Goal: Task Accomplishment & Management: Manage account settings

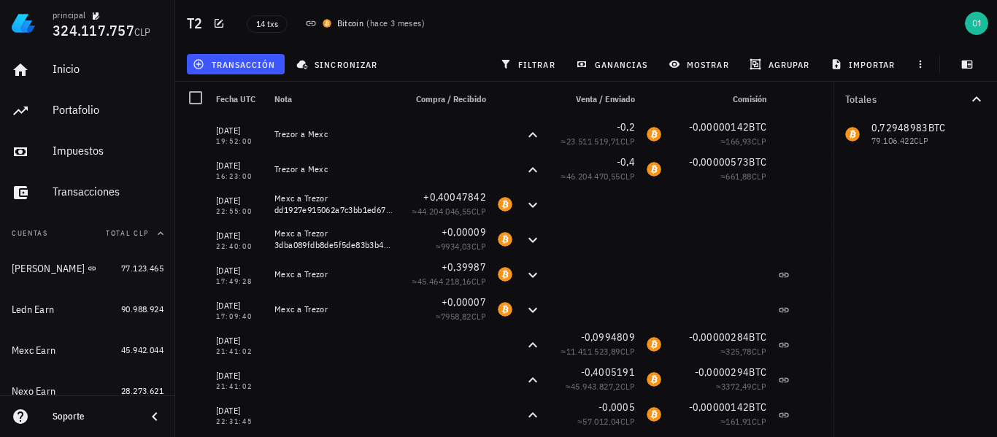
scroll to position [146, 0]
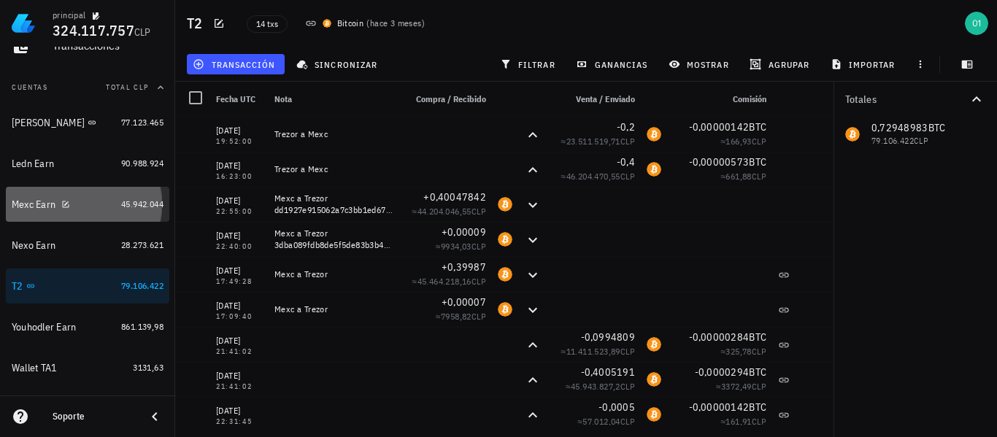
drag, startPoint x: 39, startPoint y: 209, endPoint x: 241, endPoint y: 174, distance: 204.4
click at [39, 209] on div "Mexc Earn" at bounding box center [34, 204] width 44 height 12
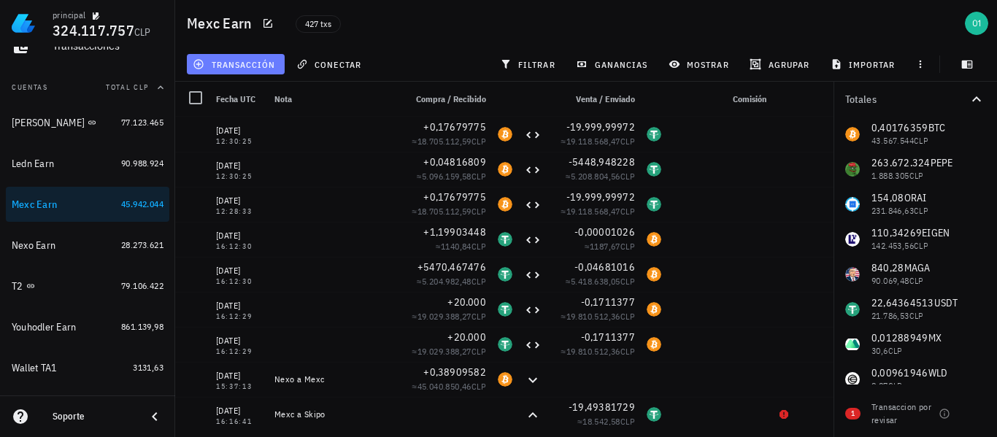
click at [252, 59] on span "transacción" at bounding box center [236, 64] width 80 height 12
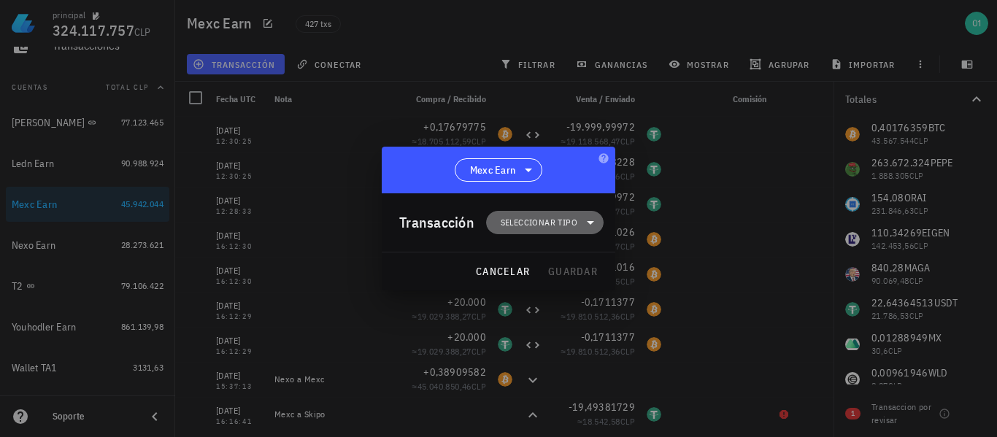
click at [562, 223] on span "Seleccionar tipo" at bounding box center [539, 222] width 77 height 15
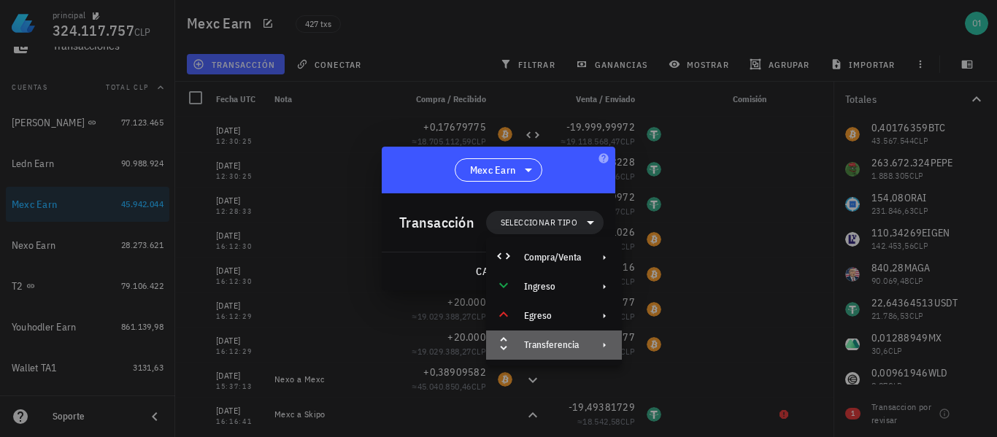
click at [558, 340] on div "Transferencia" at bounding box center [552, 345] width 57 height 12
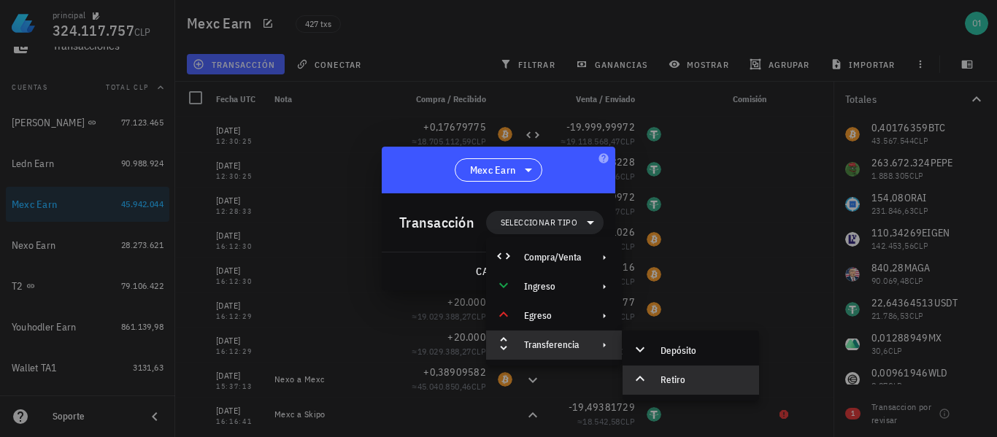
click at [685, 376] on div "Retiro" at bounding box center [703, 380] width 87 height 12
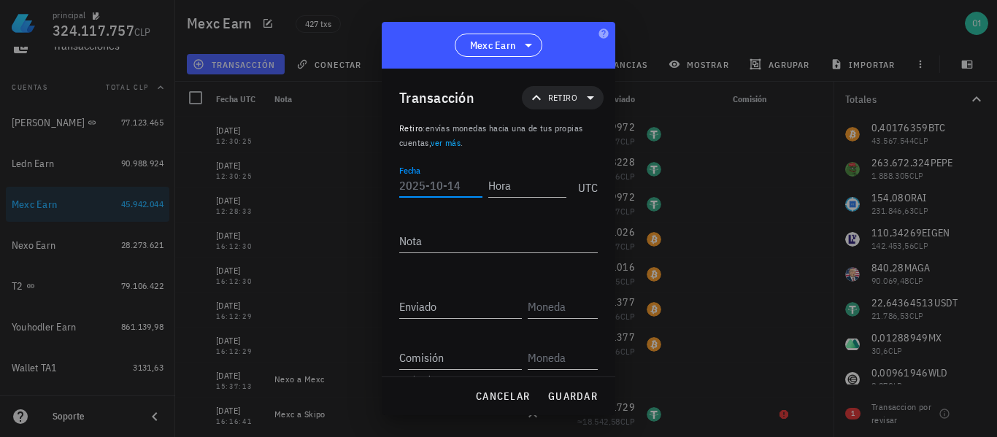
click at [423, 187] on input "Fecha" at bounding box center [440, 185] width 83 height 23
type input "[DATE]"
type input "16:30:21"
type textarea "Mexc a Nexo"
type input "0,40175359"
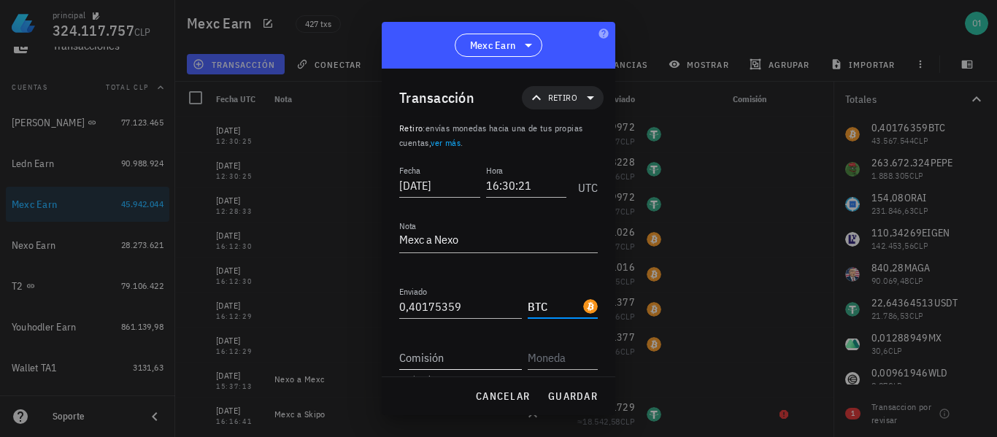
type input "BTC"
click at [493, 361] on input "Comisión" at bounding box center [460, 357] width 123 height 23
type input "0,00001"
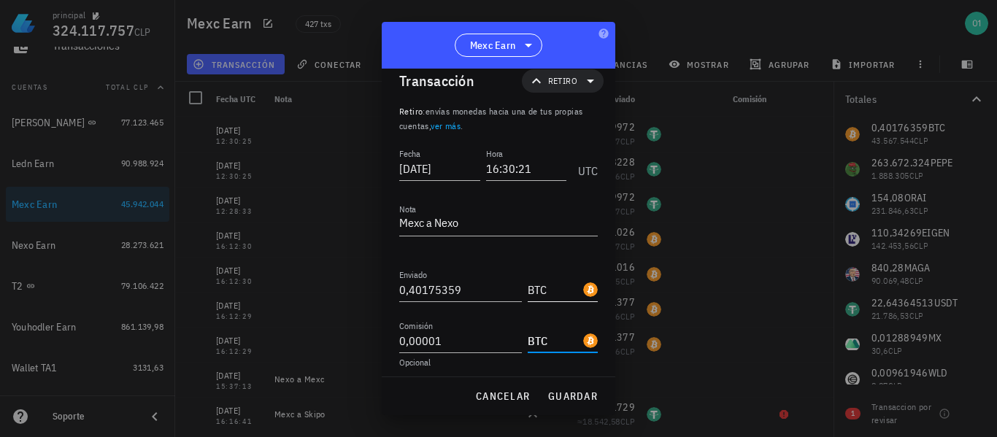
scroll to position [23, 0]
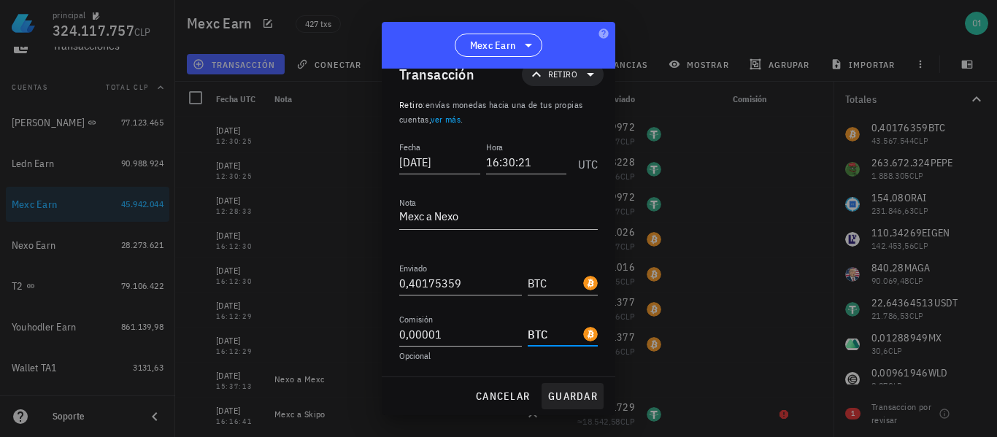
type input "BTC"
click at [595, 401] on span "guardar" at bounding box center [572, 396] width 50 height 13
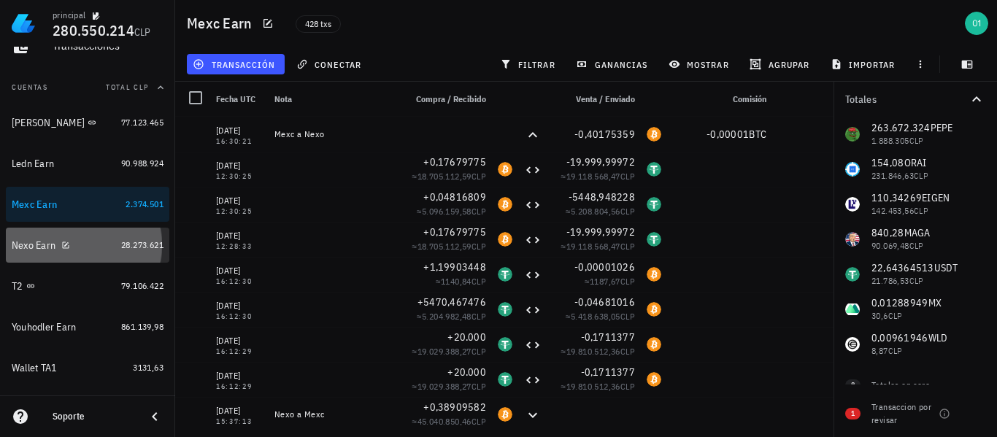
click at [29, 241] on div "Nexo Earn" at bounding box center [34, 245] width 44 height 12
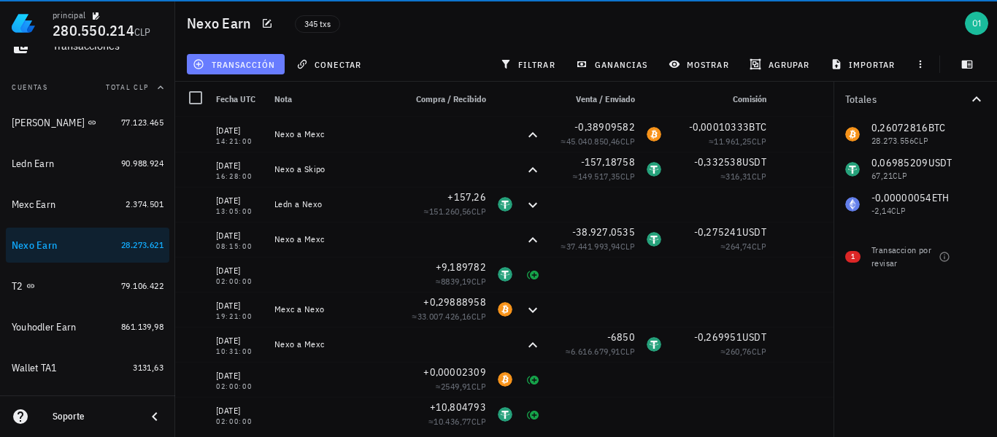
click at [242, 73] on button "transacción" at bounding box center [236, 64] width 98 height 20
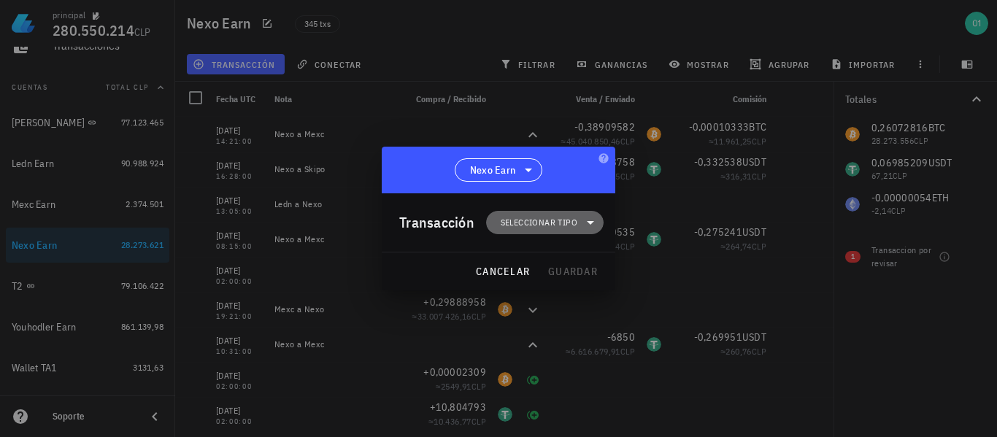
click at [534, 230] on span "Seleccionar tipo" at bounding box center [545, 222] width 100 height 23
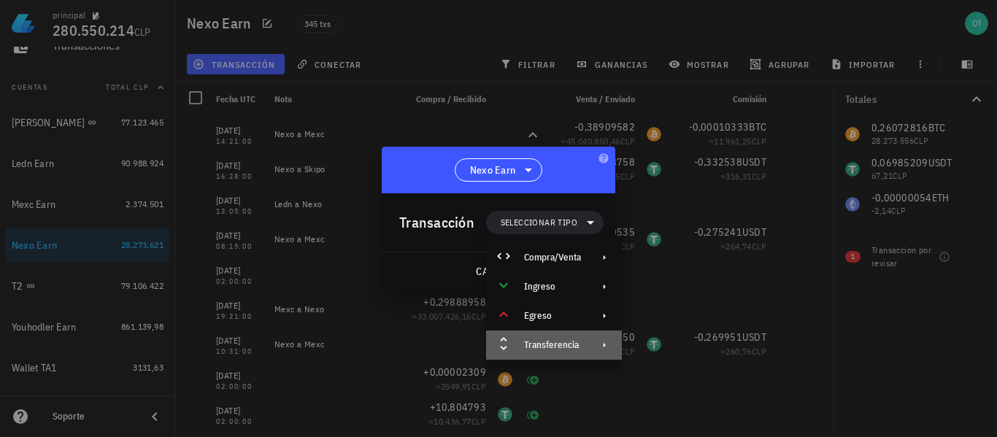
click at [574, 343] on div "Transferencia" at bounding box center [552, 345] width 57 height 12
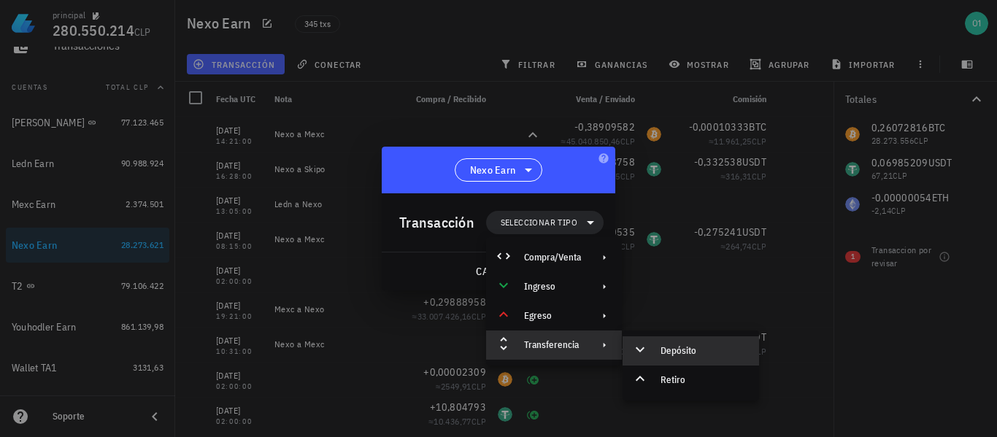
click at [678, 346] on div "Depósito" at bounding box center [703, 351] width 87 height 12
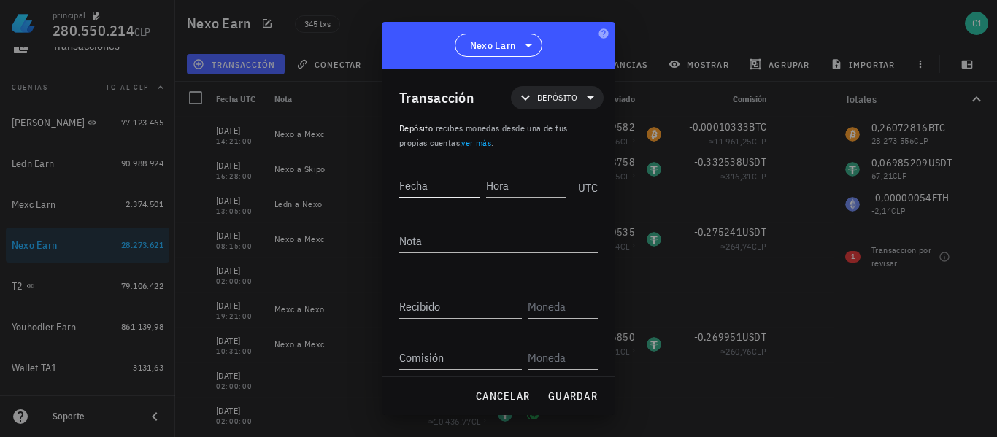
click at [444, 182] on input "Fecha" at bounding box center [439, 185] width 81 height 23
type input "[DATE]"
type input "17:04:00"
type textarea "Mexc a Nexo"
type input "0,40175359"
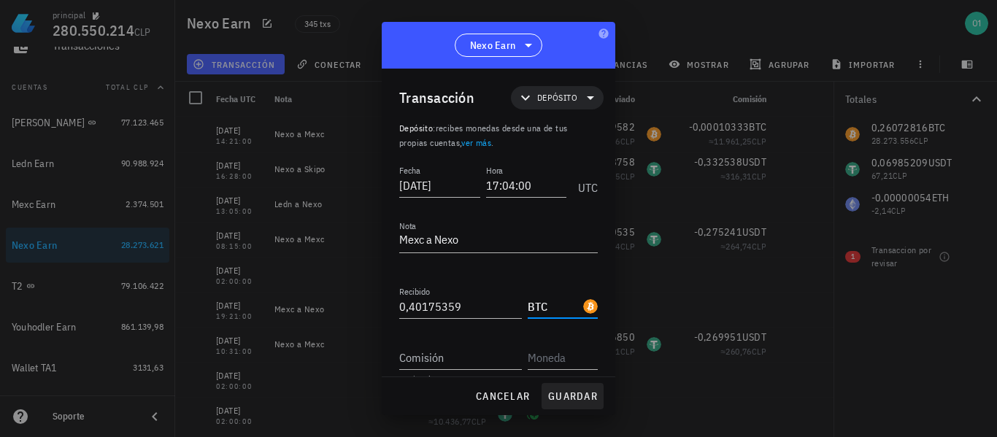
type input "BTC"
click at [589, 397] on span "guardar" at bounding box center [572, 396] width 50 height 13
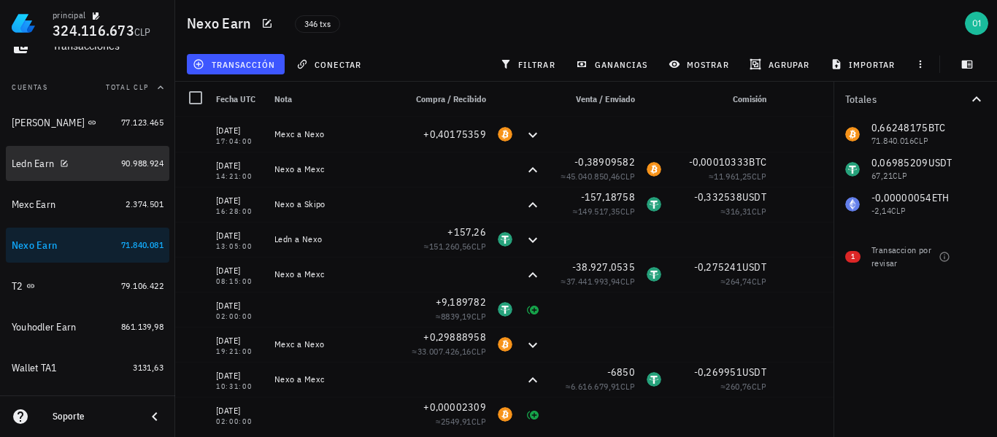
click at [29, 165] on div "Ledn Earn" at bounding box center [33, 164] width 42 height 12
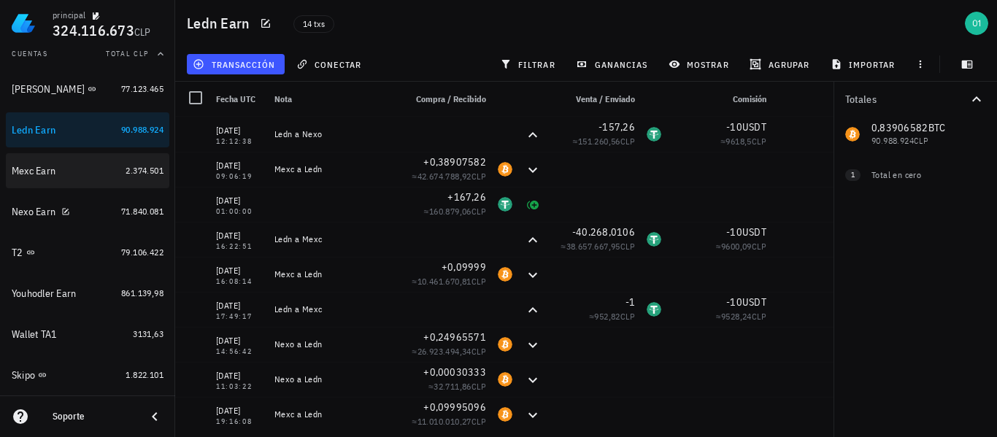
scroll to position [146, 0]
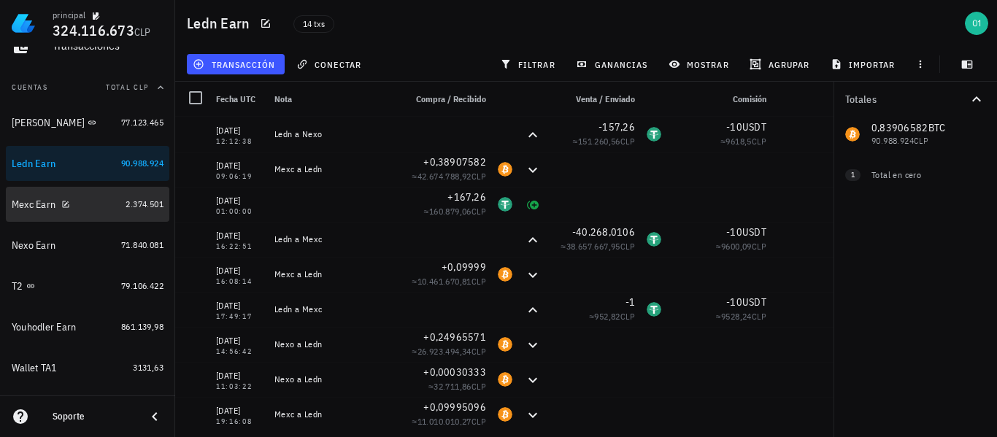
click at [34, 207] on div "Mexc Earn" at bounding box center [34, 204] width 44 height 12
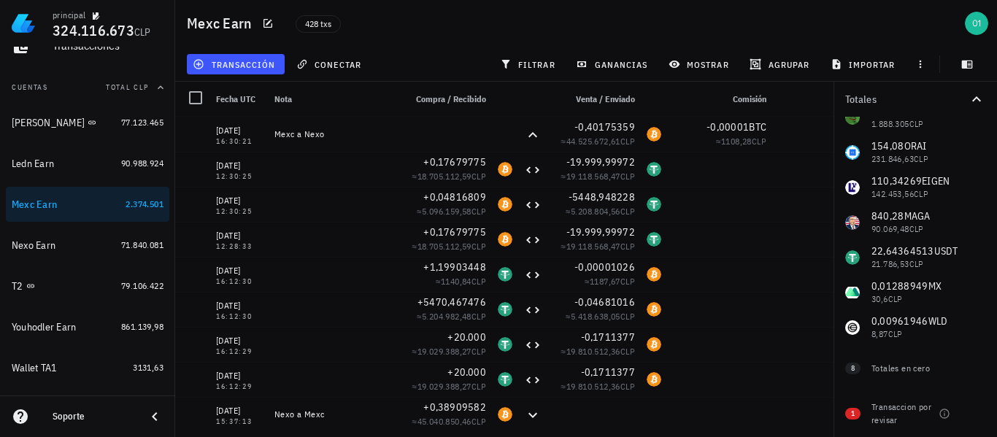
scroll to position [24, 0]
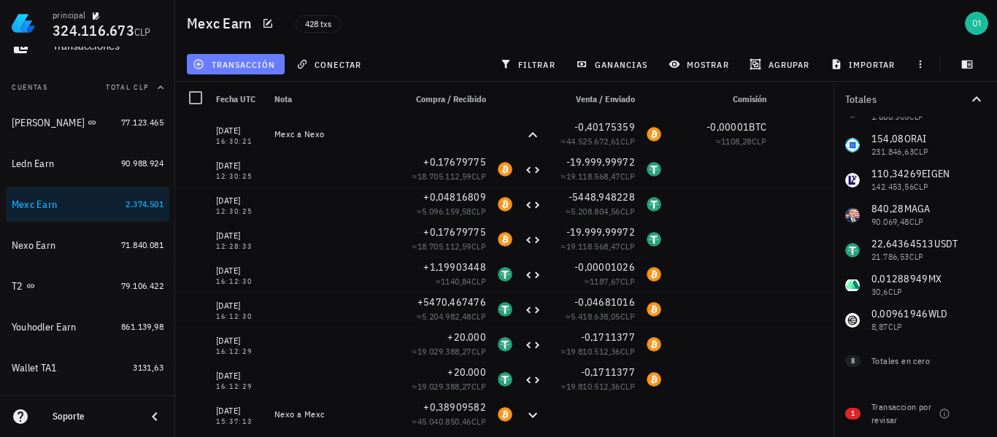
click at [229, 66] on span "transacción" at bounding box center [236, 64] width 80 height 12
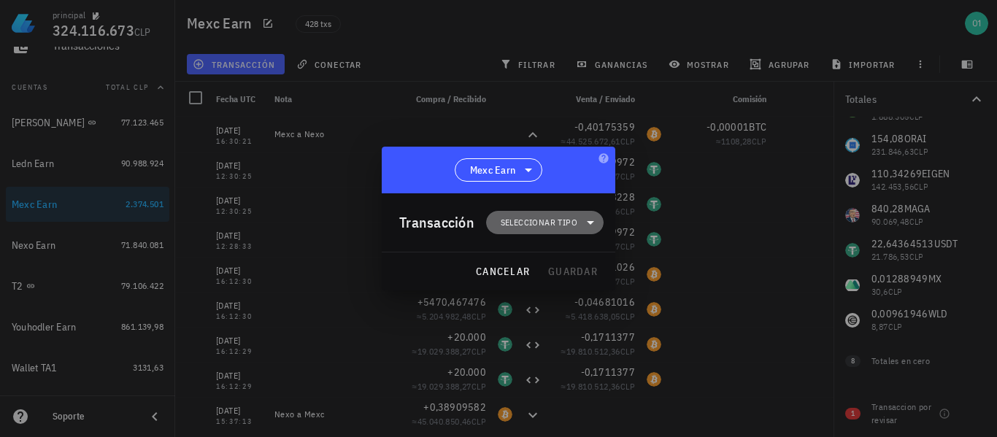
click at [525, 224] on span "Seleccionar tipo" at bounding box center [539, 222] width 77 height 15
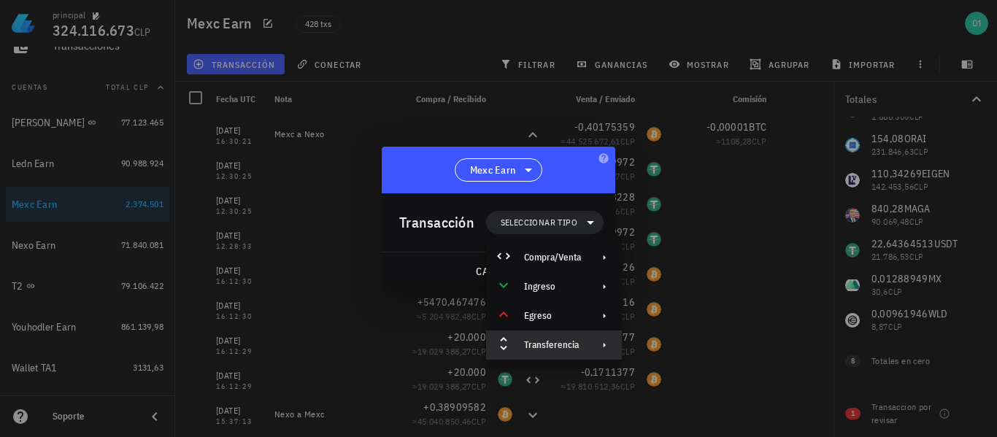
click at [577, 341] on div "Transferencia" at bounding box center [552, 345] width 57 height 12
click at [668, 377] on div "Retiro" at bounding box center [703, 380] width 87 height 12
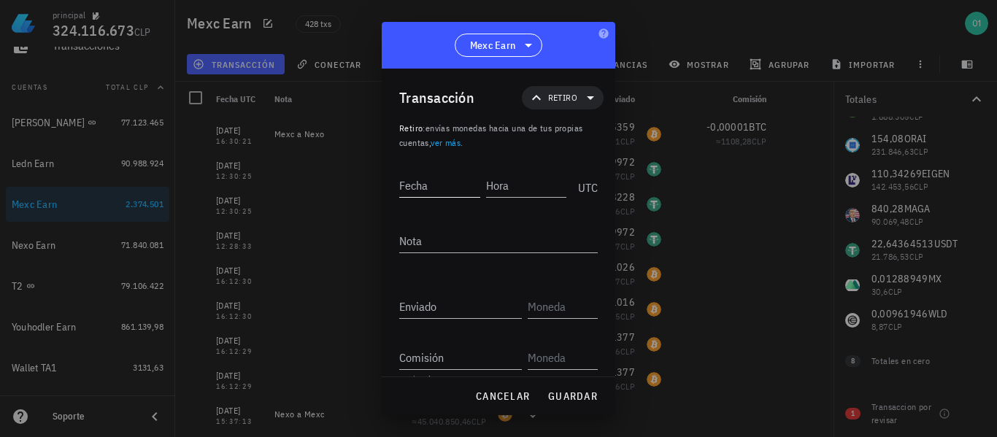
click at [451, 196] on input "Fecha" at bounding box center [439, 185] width 81 height 23
type input "[DATE]"
type input "17:23:40"
type textarea "Mexc a Nexo"
type input "22,72457862"
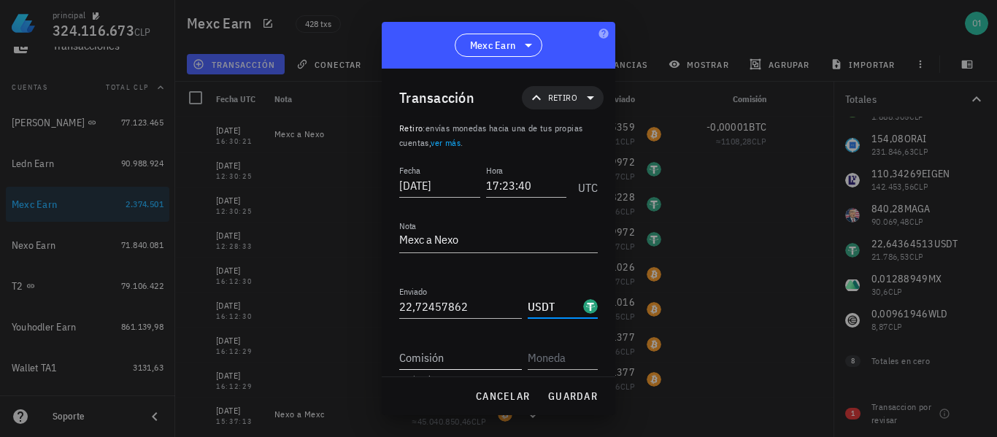
type input "USDT"
click at [469, 359] on input "Comisión" at bounding box center [460, 357] width 123 height 23
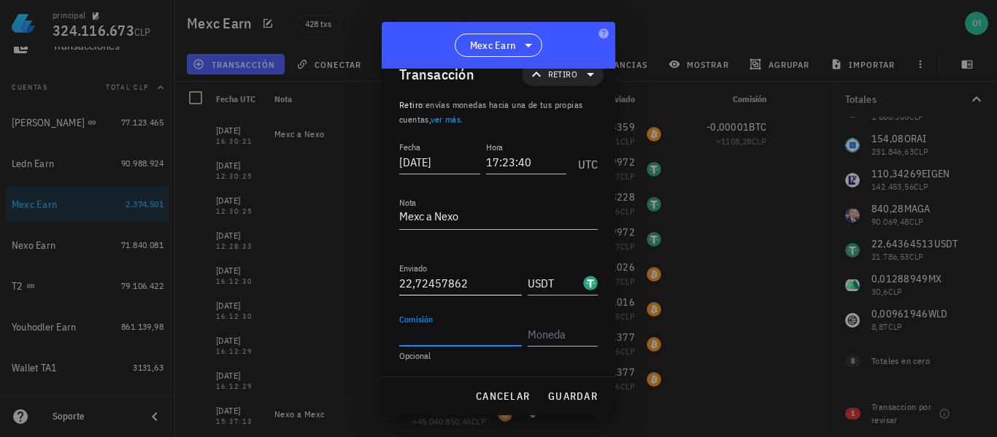
scroll to position [0, 0]
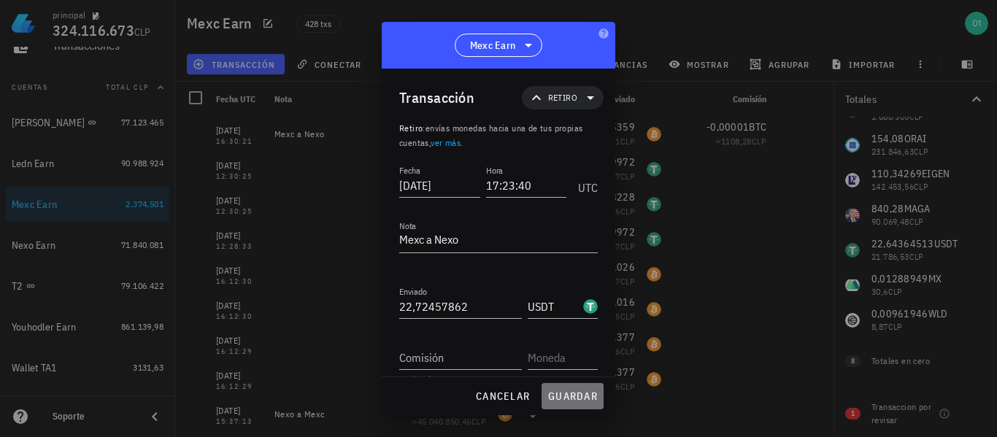
click at [584, 393] on span "guardar" at bounding box center [572, 396] width 50 height 13
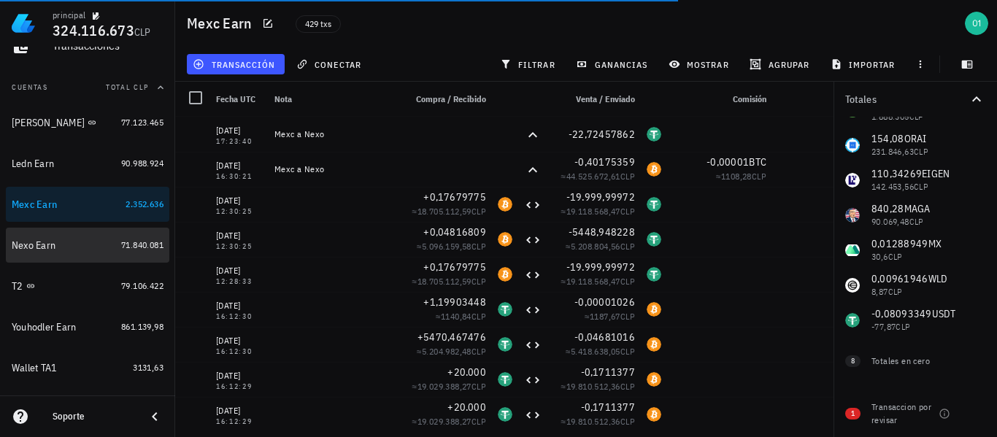
click at [20, 242] on div "Nexo Earn" at bounding box center [34, 245] width 44 height 12
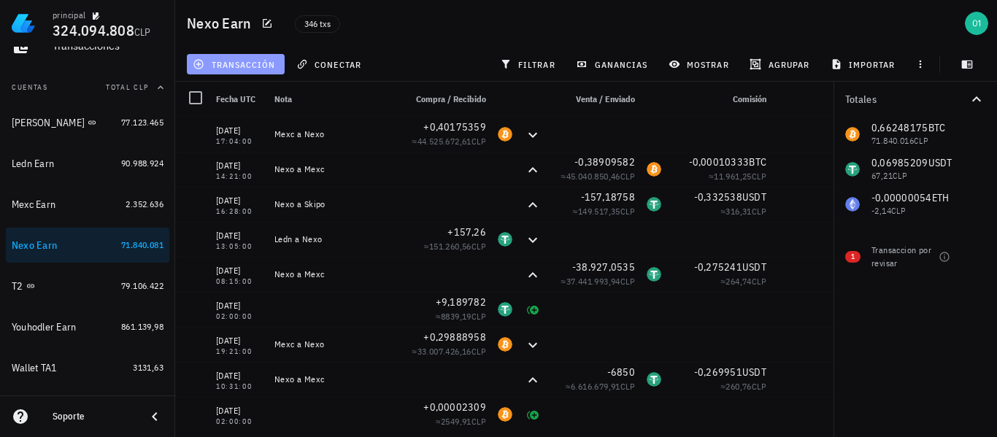
click at [258, 63] on span "transacción" at bounding box center [236, 64] width 80 height 12
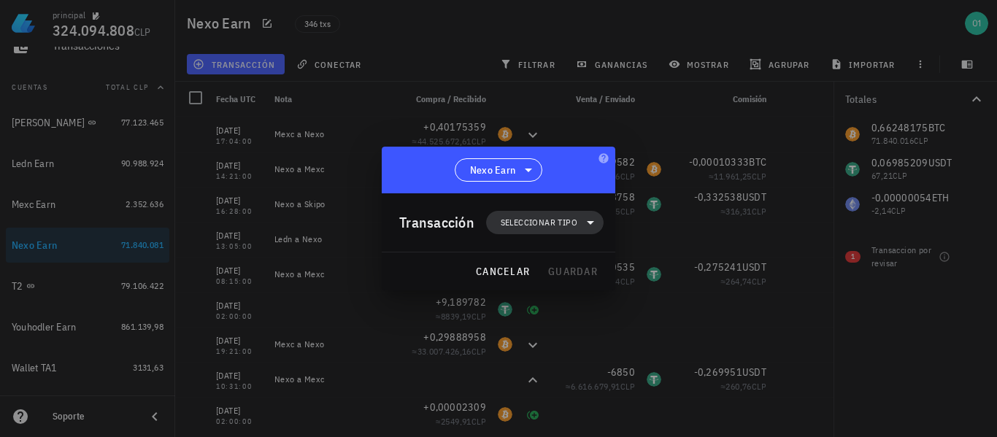
click at [551, 221] on span "Seleccionar tipo" at bounding box center [539, 222] width 77 height 15
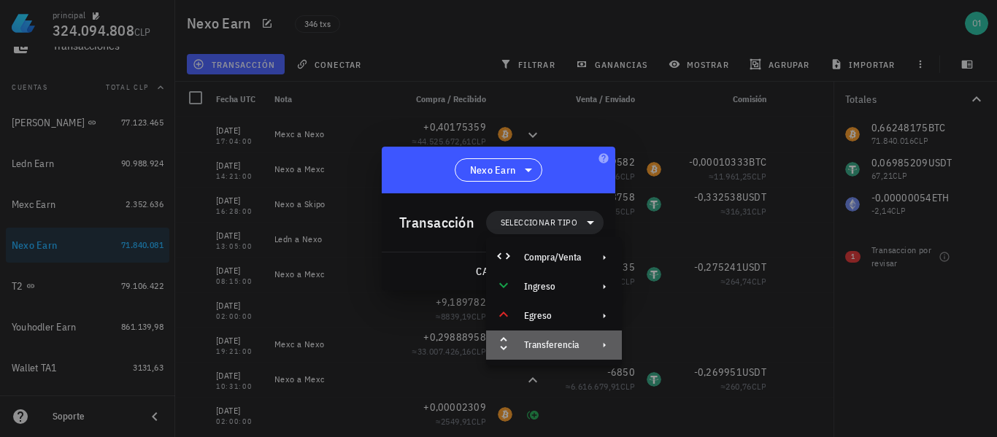
click at [582, 340] on div "Transferencia" at bounding box center [554, 345] width 136 height 29
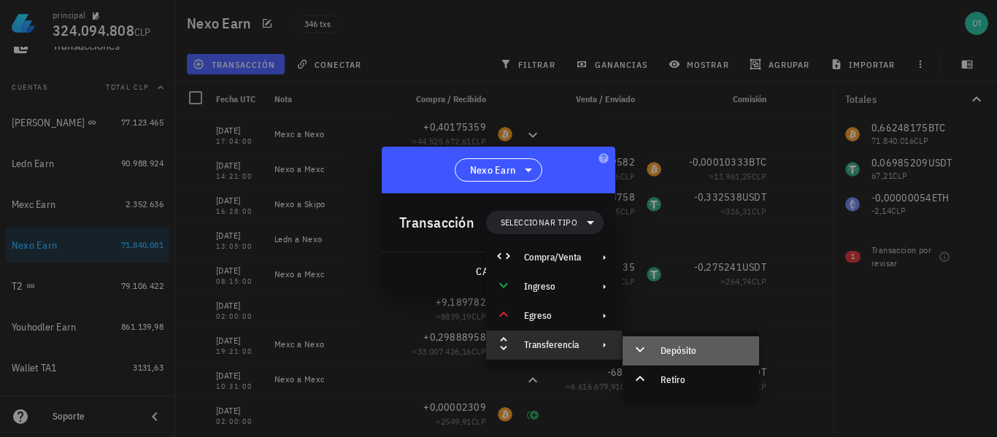
click at [669, 352] on div "Depósito" at bounding box center [703, 351] width 87 height 12
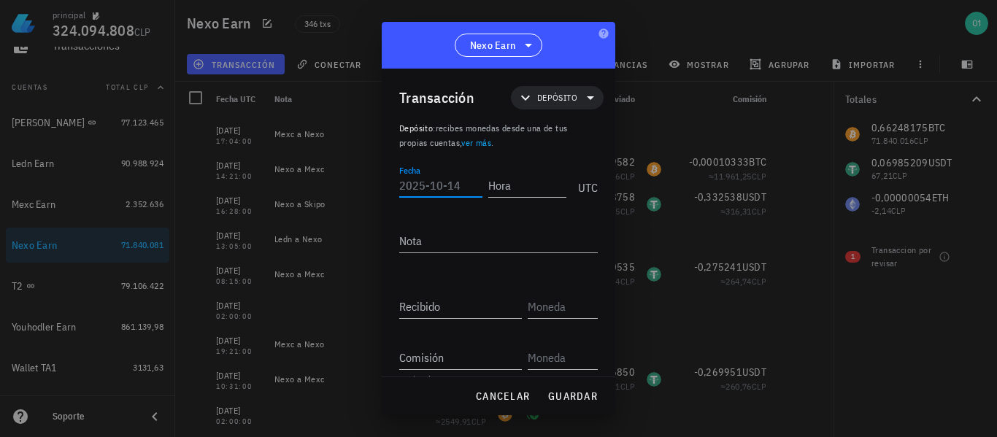
click at [453, 176] on input "Fecha" at bounding box center [440, 185] width 83 height 23
type input "[DATE]"
type input "17:25:00"
type textarea "Mexc a Nexo"
type input "22,724578"
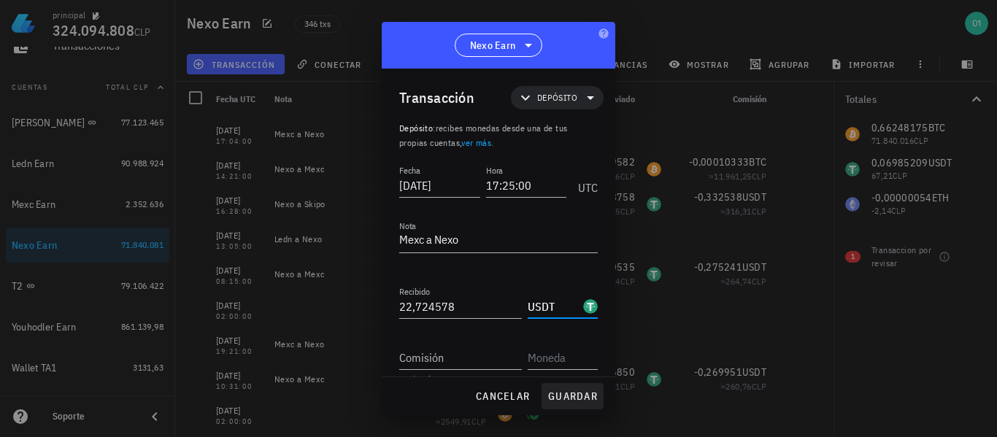
type input "USDT"
click at [574, 398] on span "guardar" at bounding box center [572, 396] width 50 height 13
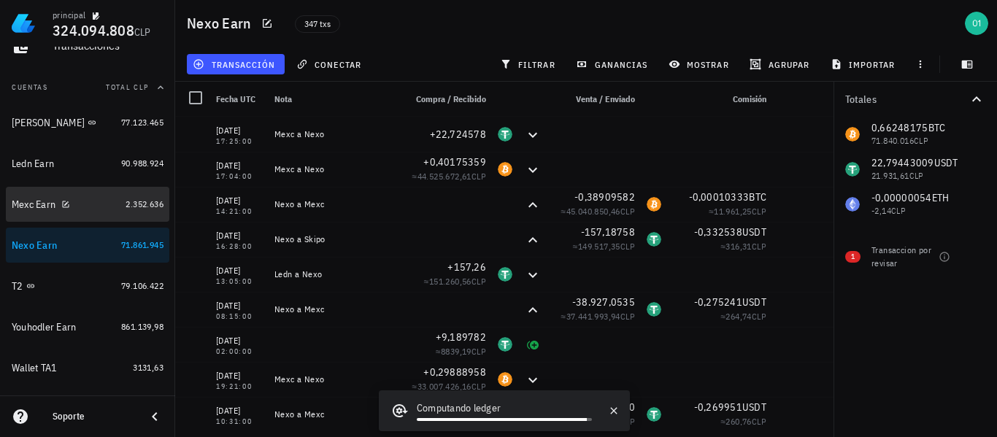
click at [40, 202] on div "Mexc Earn" at bounding box center [34, 204] width 44 height 12
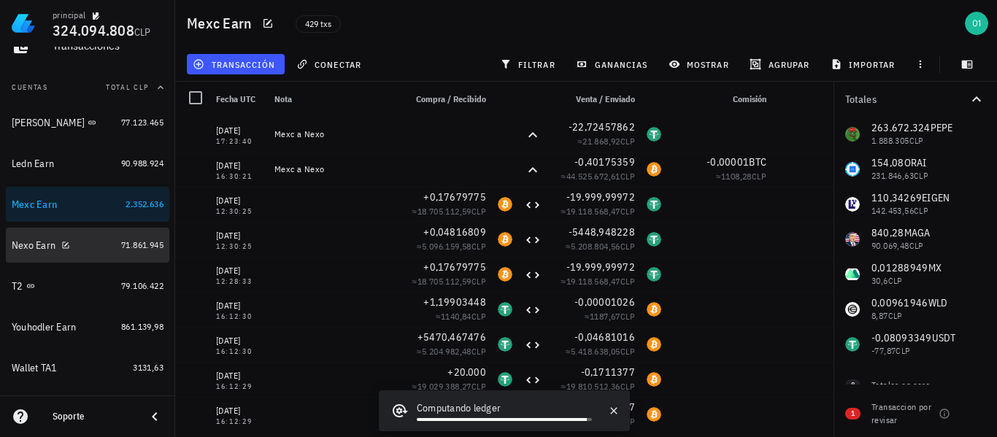
click at [36, 241] on div "Nexo Earn" at bounding box center [34, 245] width 44 height 12
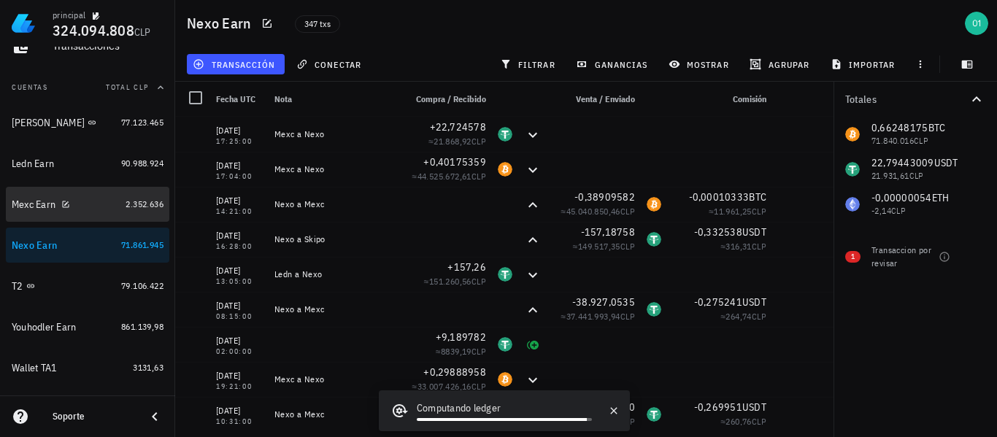
click at [18, 201] on div "Mexc Earn" at bounding box center [34, 204] width 44 height 12
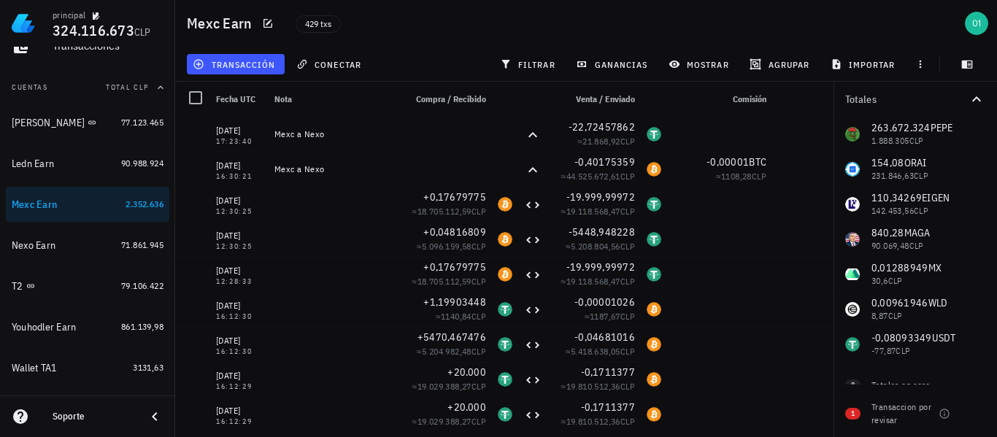
scroll to position [24, 0]
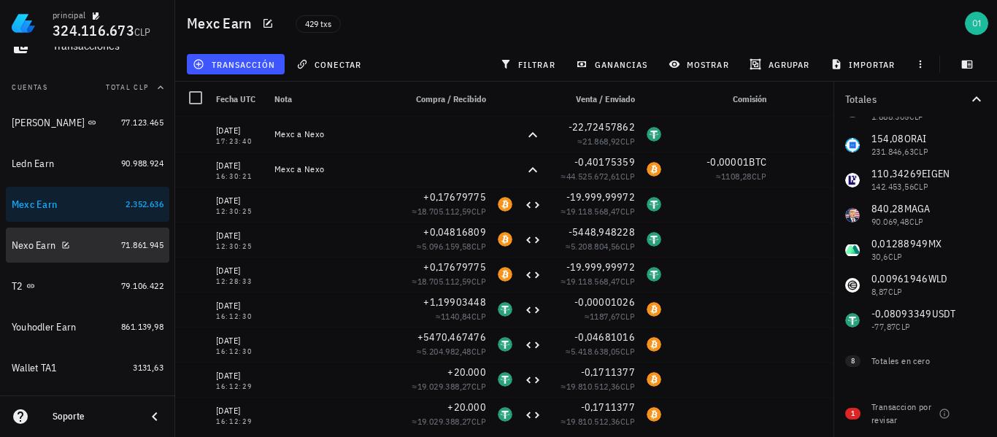
click at [40, 247] on div "Nexo Earn" at bounding box center [34, 245] width 44 height 12
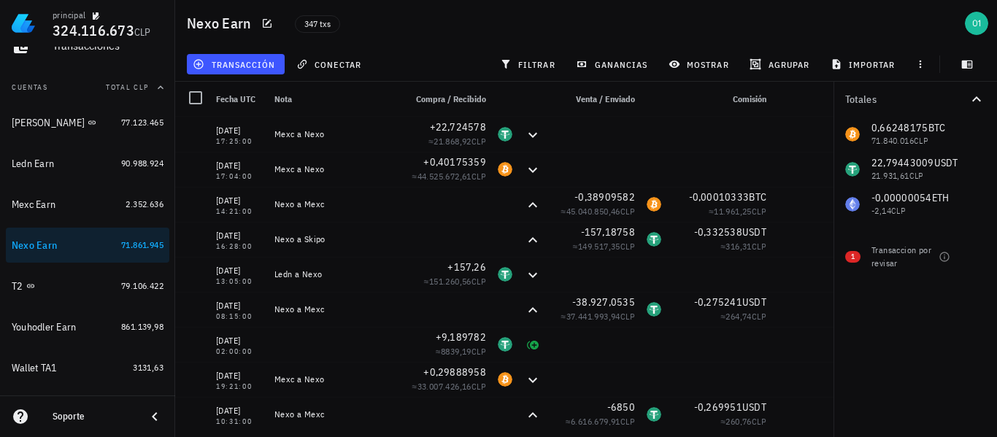
scroll to position [219, 0]
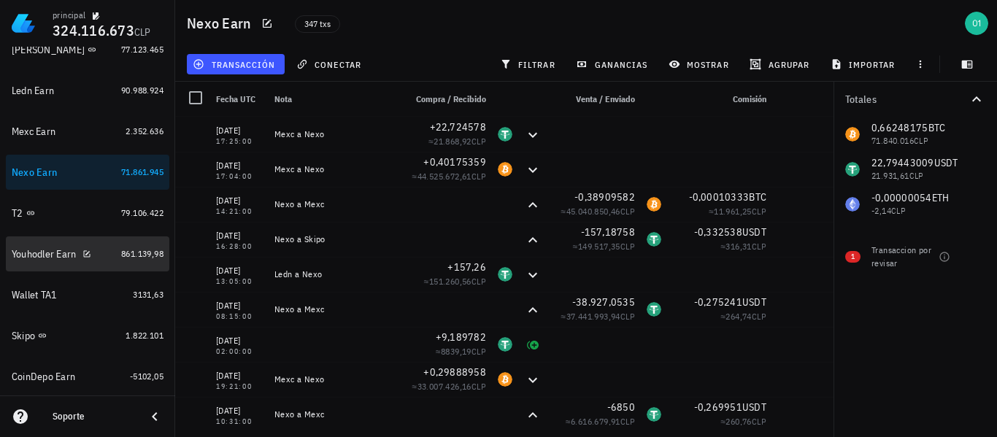
click at [39, 250] on div "Youhodler Earn" at bounding box center [44, 254] width 65 height 12
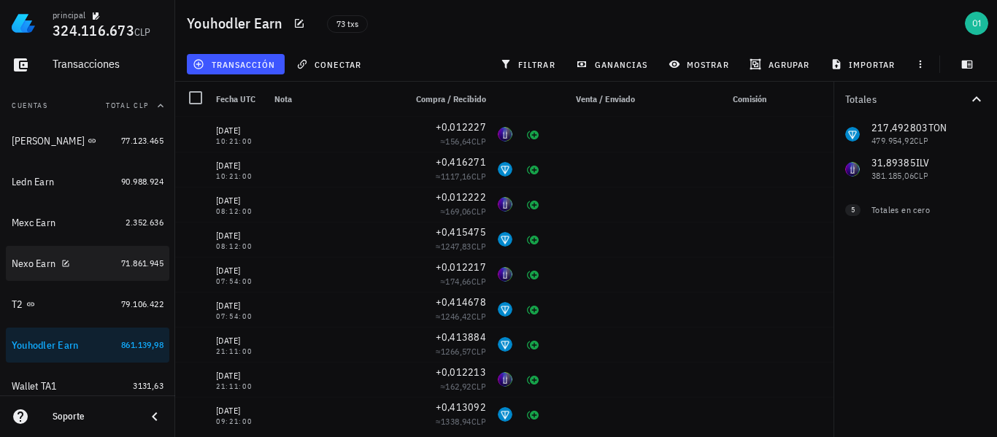
scroll to position [73, 0]
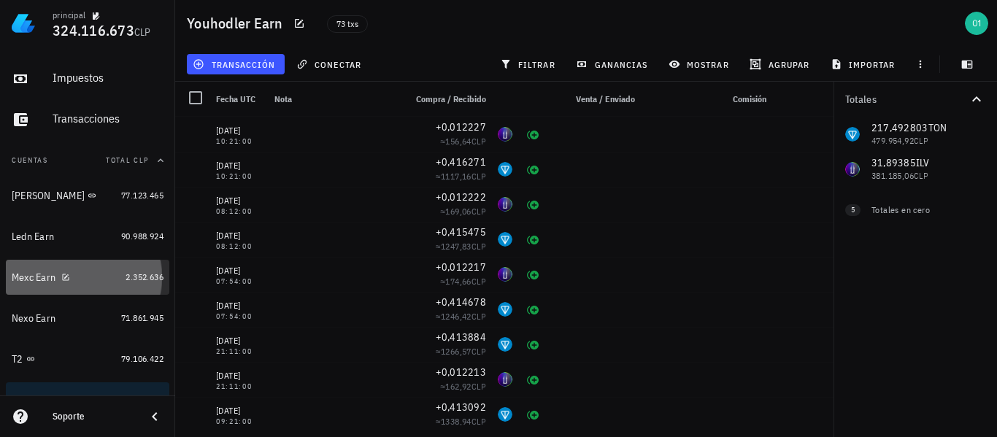
drag, startPoint x: 26, startPoint y: 279, endPoint x: 161, endPoint y: 217, distance: 148.3
click at [28, 279] on div "Mexc Earn" at bounding box center [34, 277] width 44 height 12
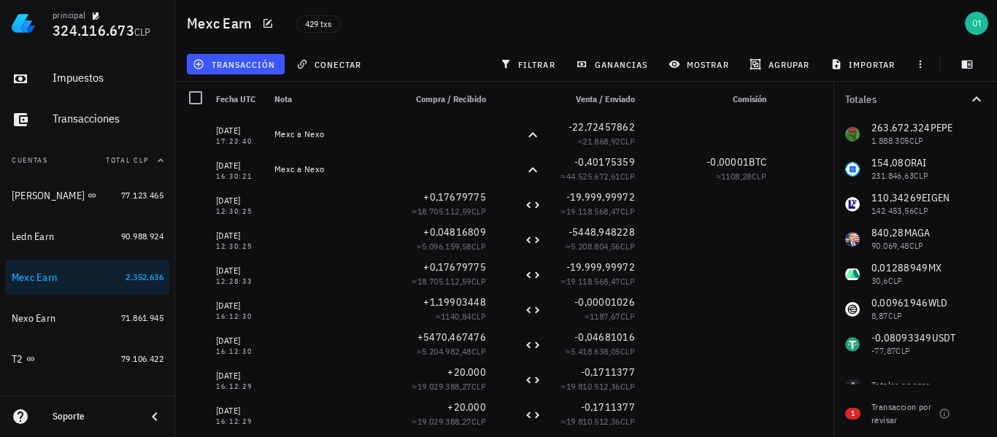
scroll to position [24, 0]
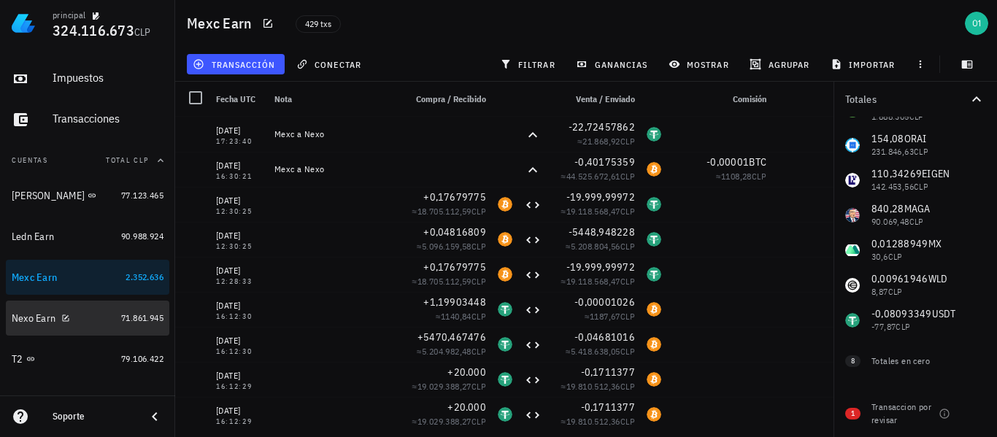
click at [28, 316] on div "Nexo Earn" at bounding box center [34, 318] width 44 height 12
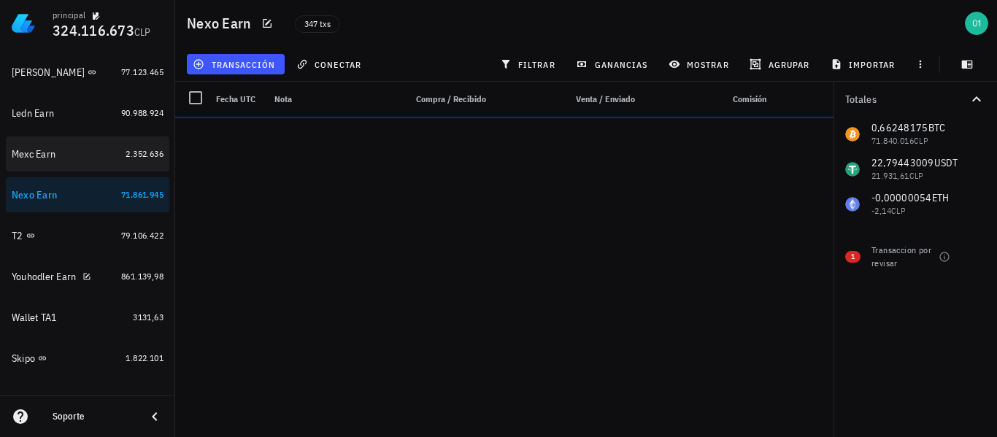
scroll to position [219, 0]
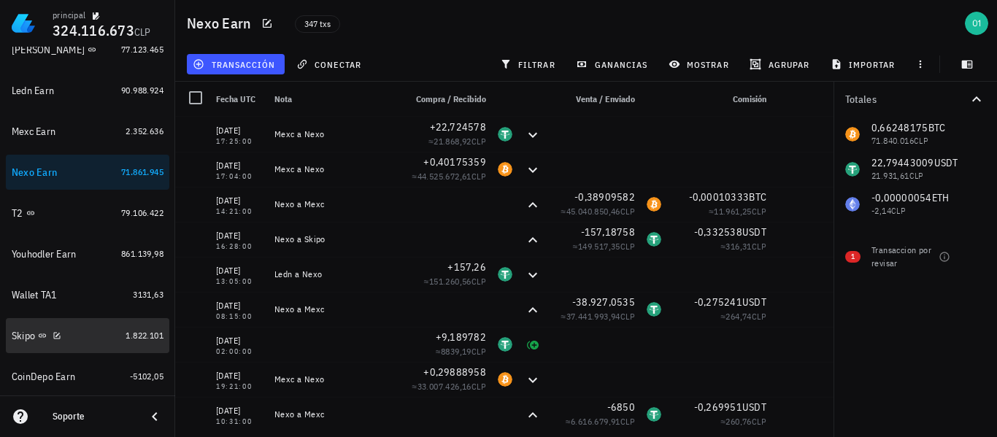
click at [23, 337] on div "Skipo" at bounding box center [23, 336] width 23 height 12
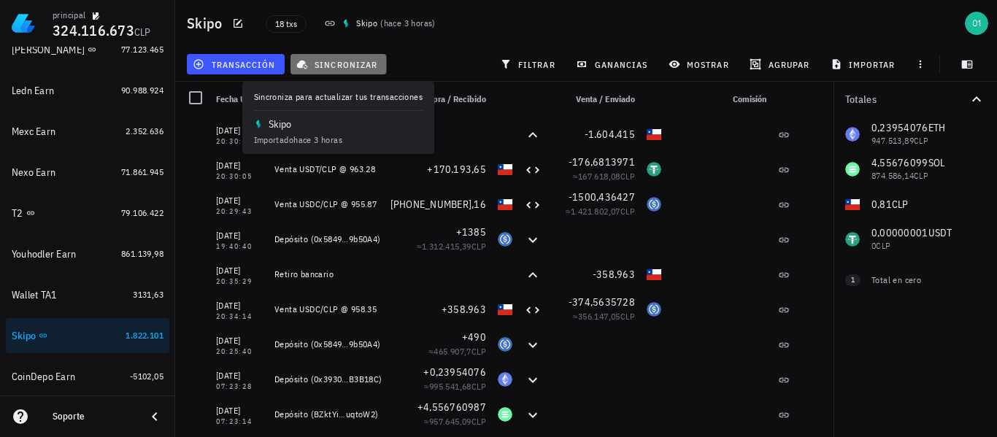
click at [343, 69] on span "sincronizar" at bounding box center [338, 64] width 78 height 12
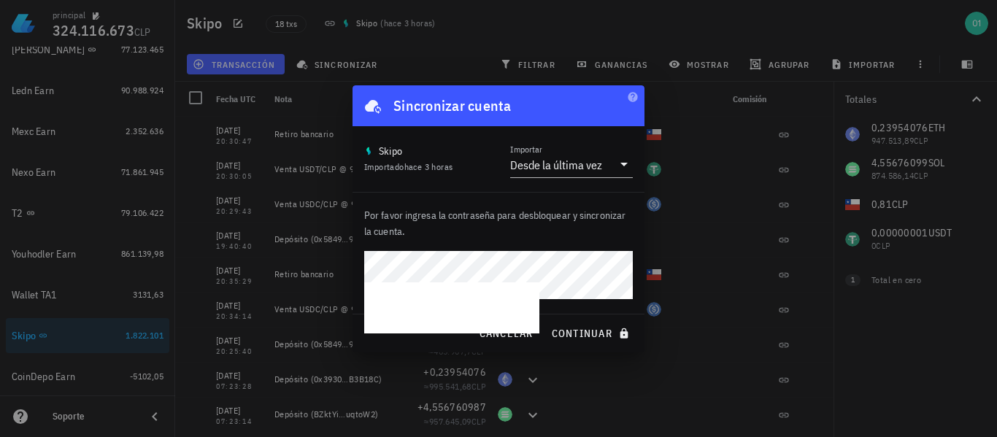
click at [406, 39] on div at bounding box center [498, 218] width 997 height 437
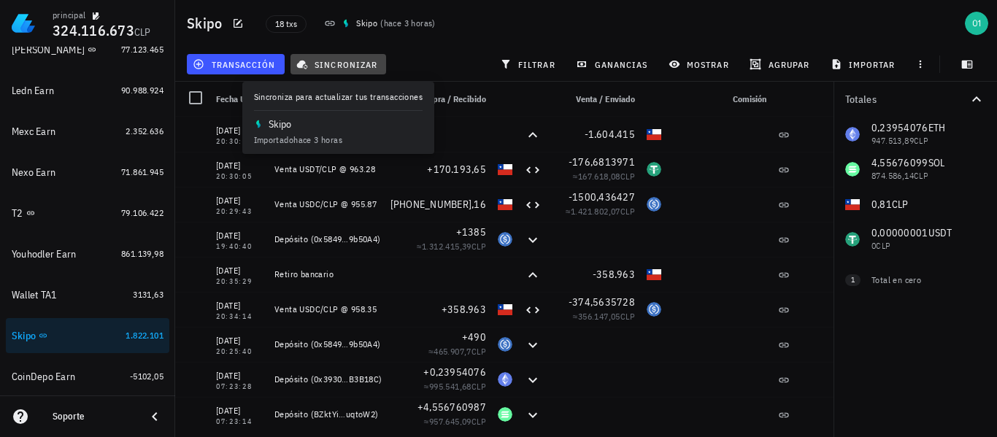
drag, startPoint x: 350, startPoint y: 68, endPoint x: 458, endPoint y: 96, distance: 111.7
click at [350, 68] on span "sincronizar" at bounding box center [338, 64] width 78 height 12
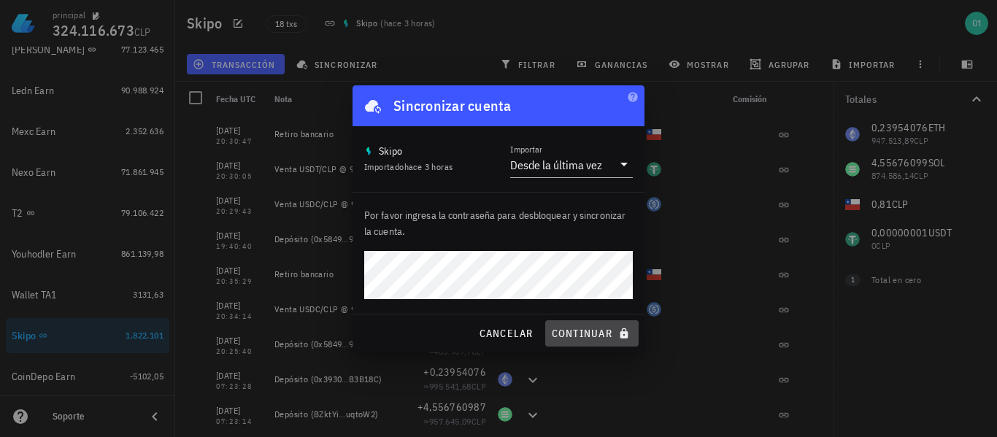
click at [582, 340] on button "continuar" at bounding box center [591, 333] width 93 height 26
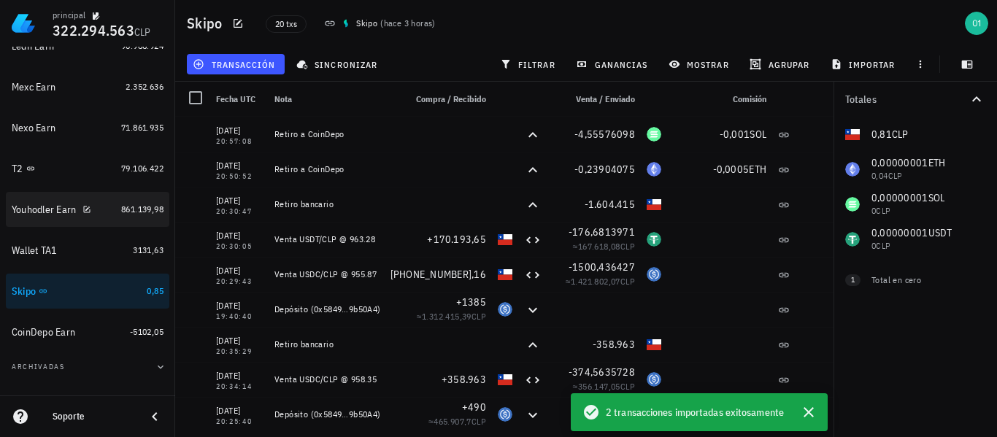
scroll to position [285, 0]
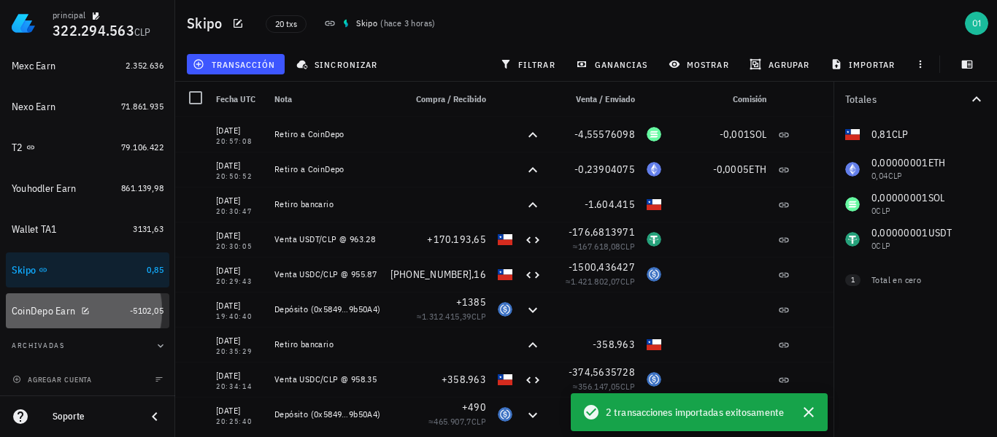
click at [46, 315] on div "CoinDepo Earn" at bounding box center [43, 311] width 63 height 12
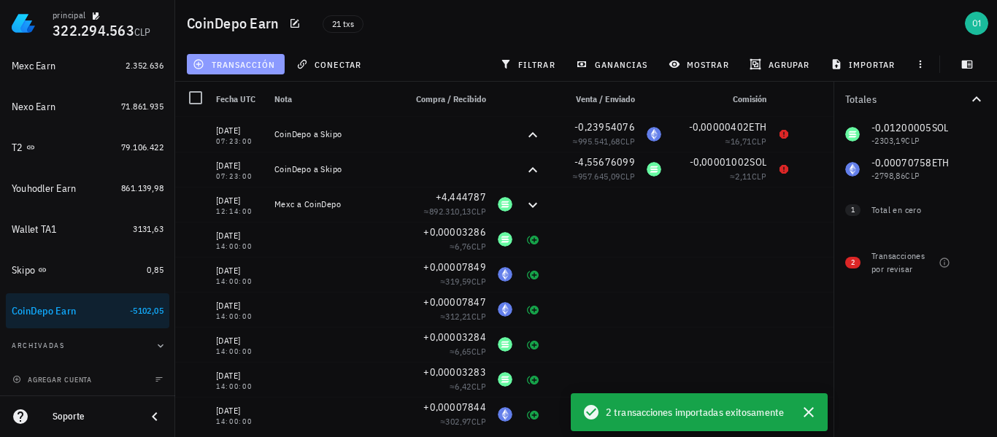
click at [239, 67] on span "transacción" at bounding box center [236, 64] width 80 height 12
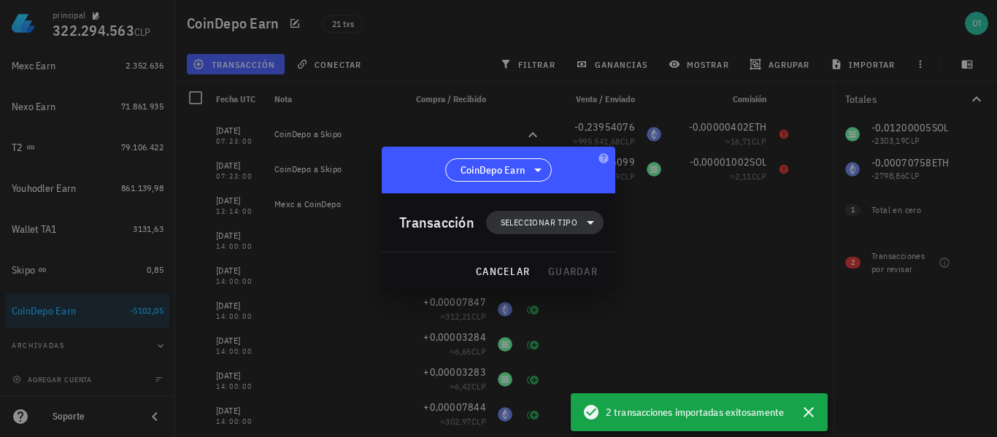
click at [536, 224] on span "Seleccionar tipo" at bounding box center [539, 222] width 77 height 15
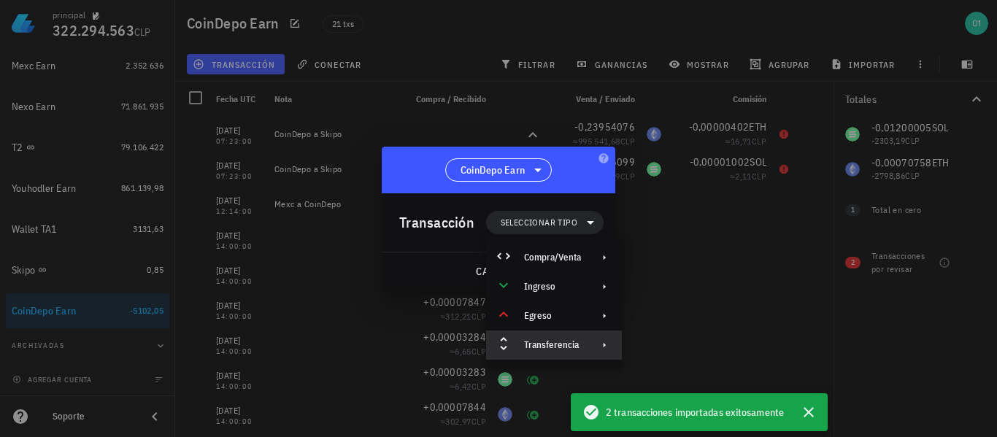
click at [570, 345] on div "Transferencia" at bounding box center [552, 345] width 57 height 12
click at [655, 352] on div "Depósito" at bounding box center [690, 350] width 136 height 29
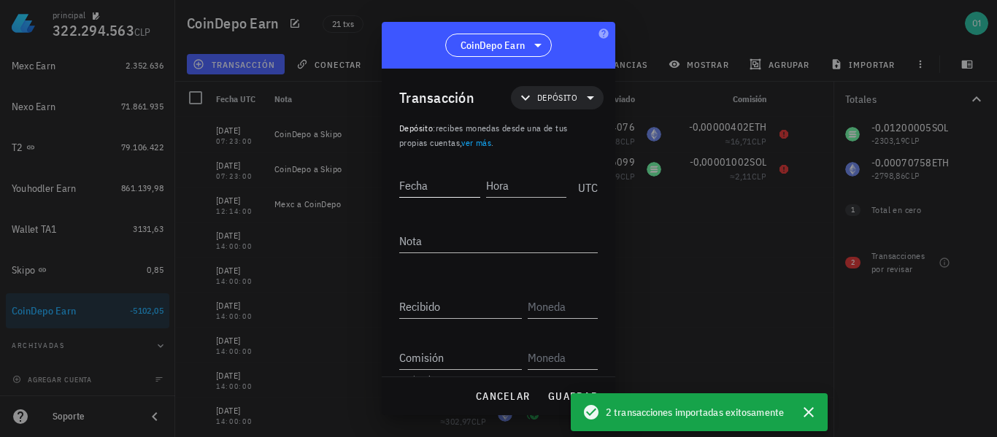
click at [435, 182] on input "Fecha" at bounding box center [439, 185] width 81 height 23
type input "[DATE]"
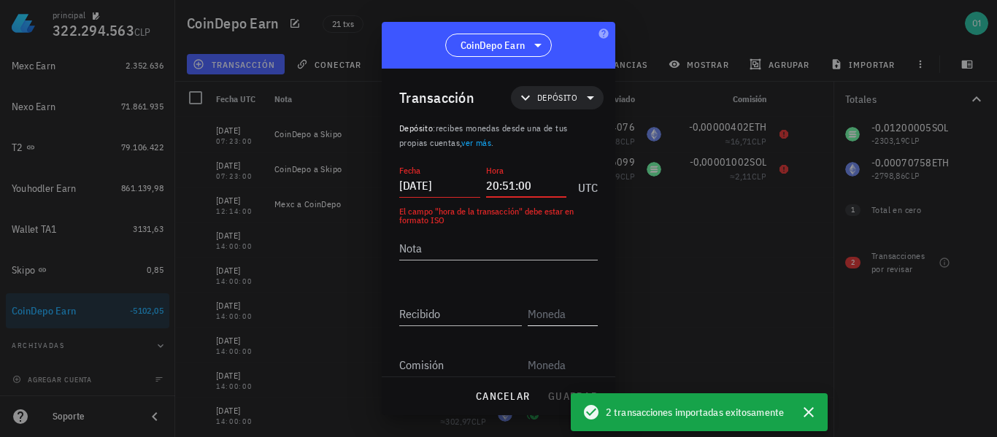
type input "20:51:00"
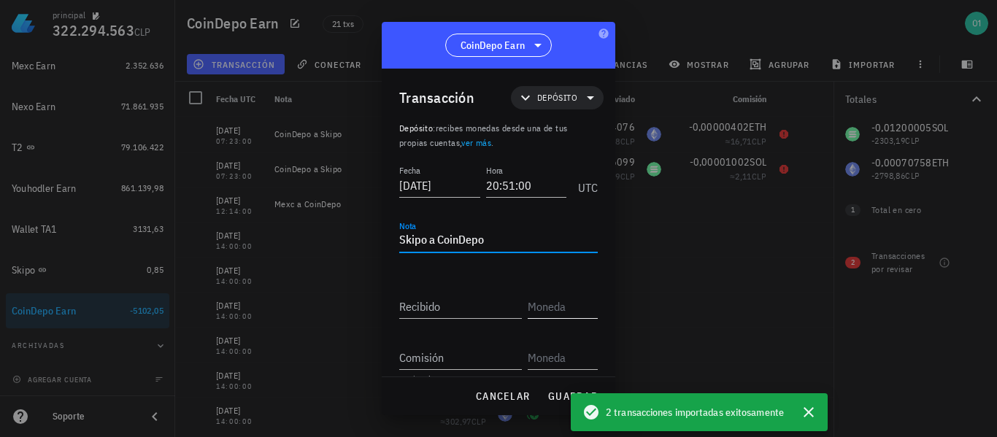
type textarea "Skipo a CoinDepo"
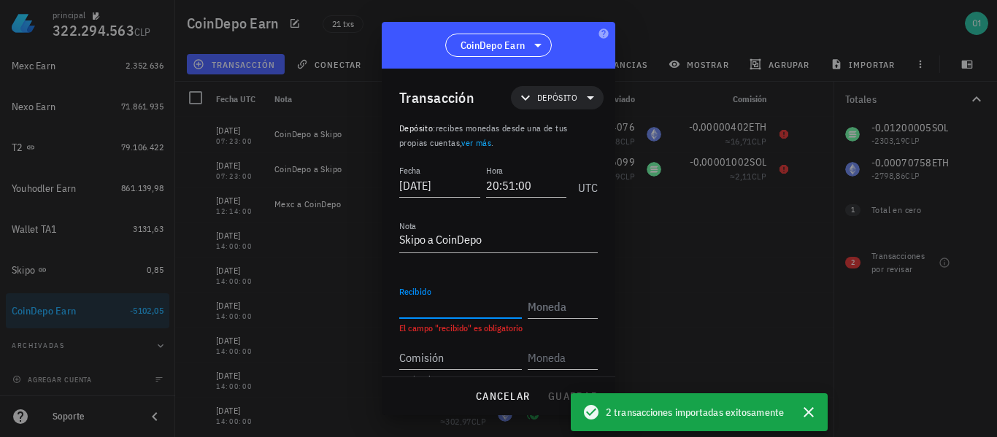
paste input "0,23904075"
type input "0,23904075"
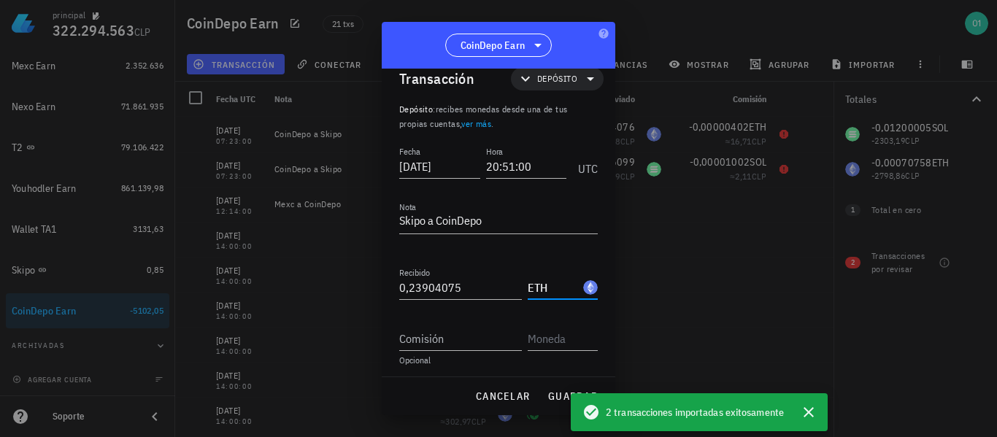
scroll to position [23, 0]
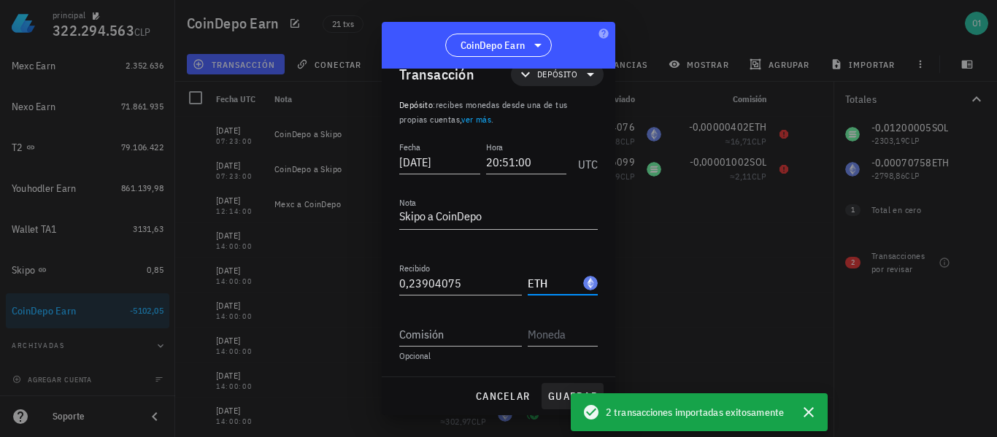
type input "ETH"
click at [558, 396] on span "guardar" at bounding box center [572, 396] width 50 height 13
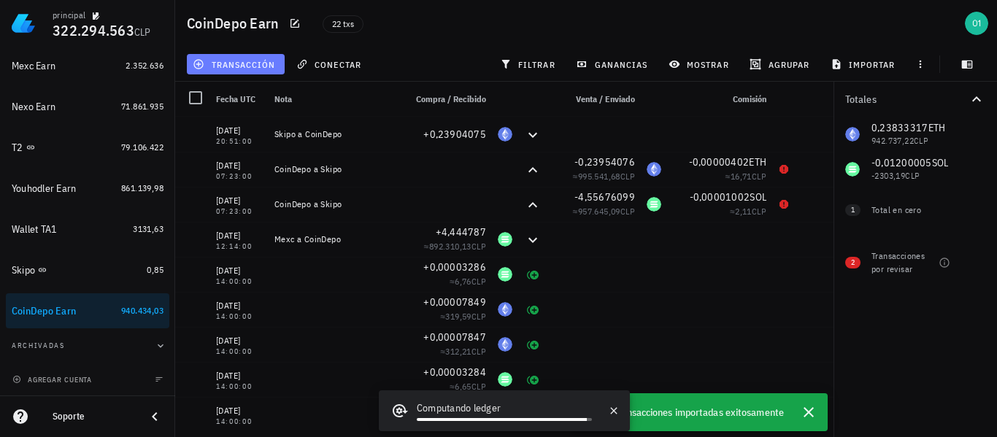
click at [262, 69] on span "transacción" at bounding box center [236, 64] width 80 height 12
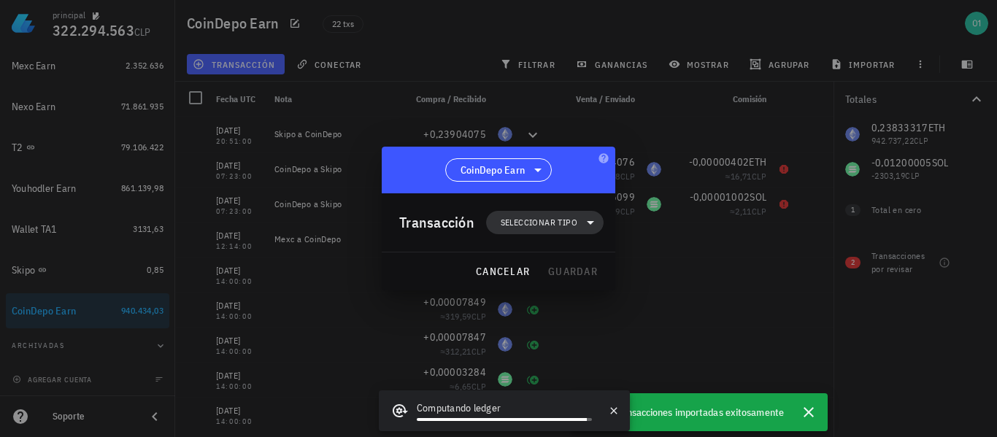
click at [552, 219] on span "Seleccionar tipo" at bounding box center [539, 222] width 77 height 15
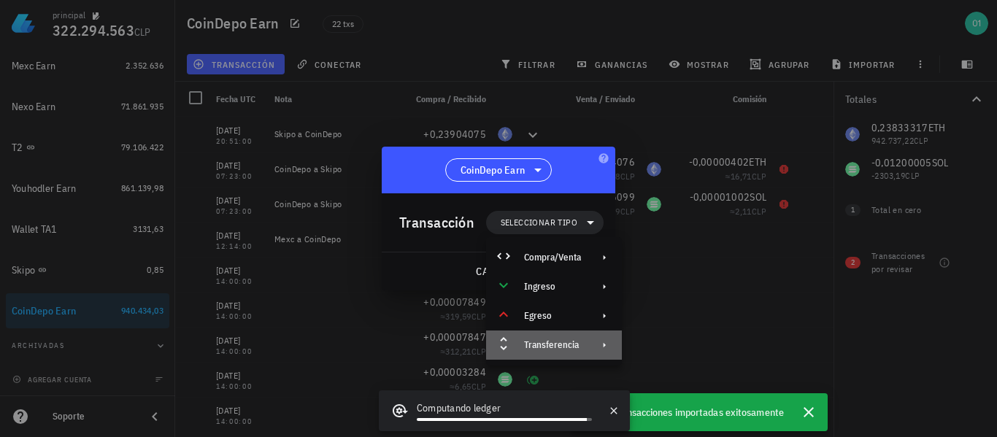
click at [587, 341] on div "Transferencia" at bounding box center [554, 345] width 136 height 29
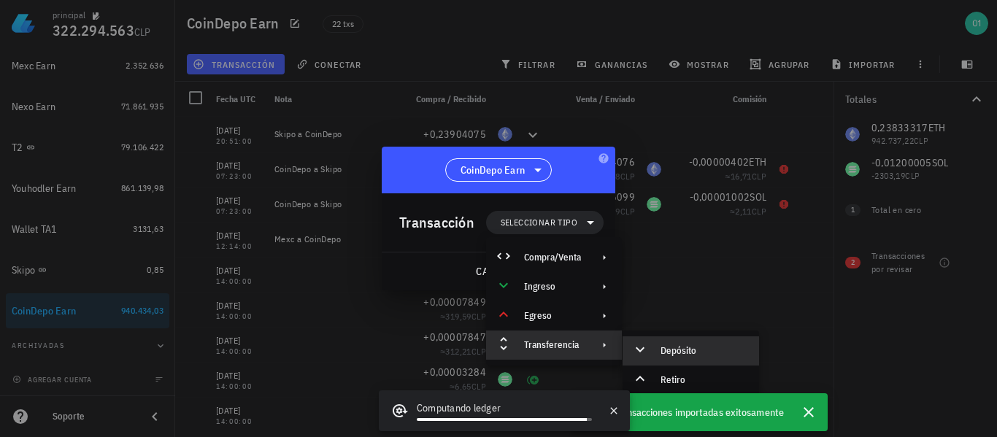
click at [660, 350] on div "Depósito" at bounding box center [703, 351] width 87 height 12
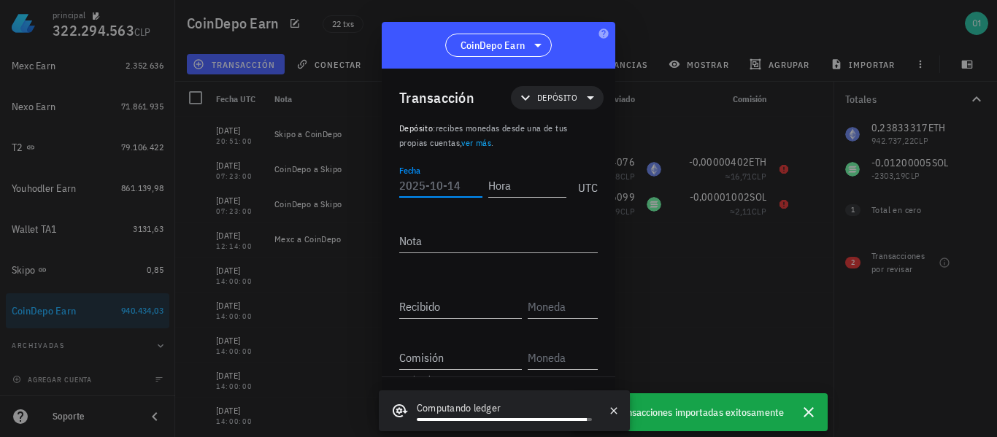
click at [432, 182] on input "Fecha" at bounding box center [440, 185] width 83 height 23
type input "[DATE]"
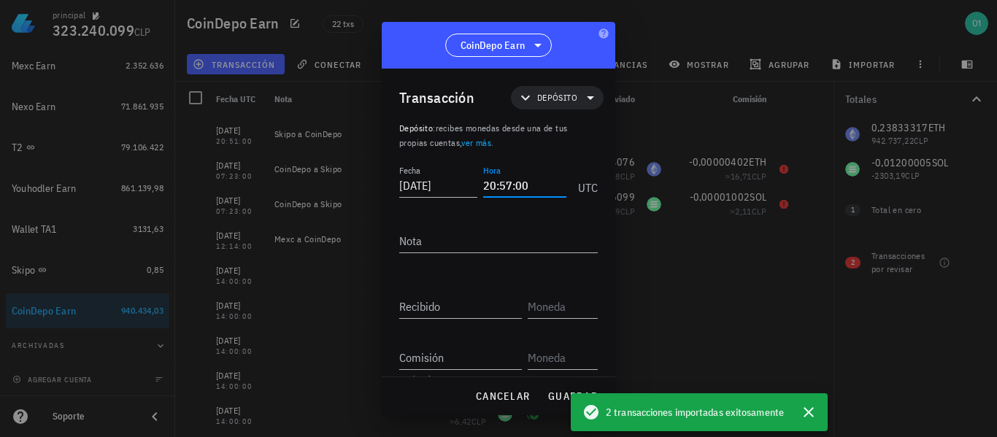
type input "20:57:00"
type textarea "Skipo a CoinDepo"
paste input "4,55576098"
type input "4,55576098"
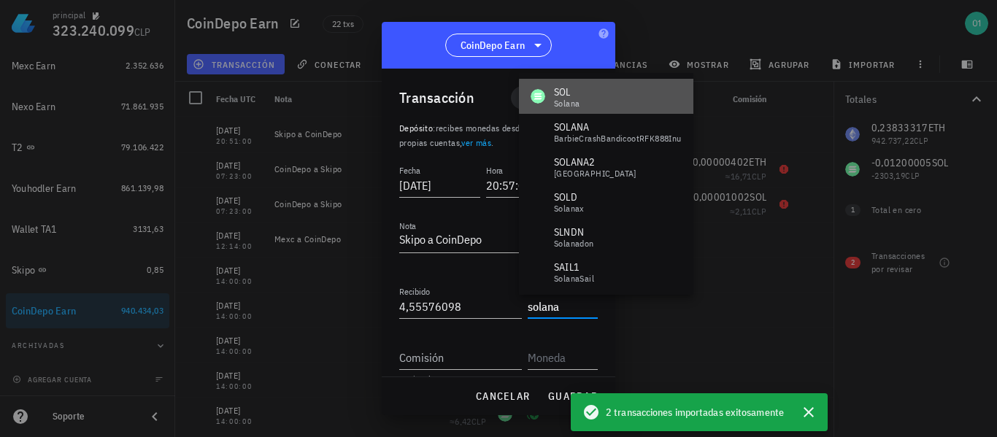
click at [552, 103] on div "[PERSON_NAME]" at bounding box center [555, 96] width 49 height 23
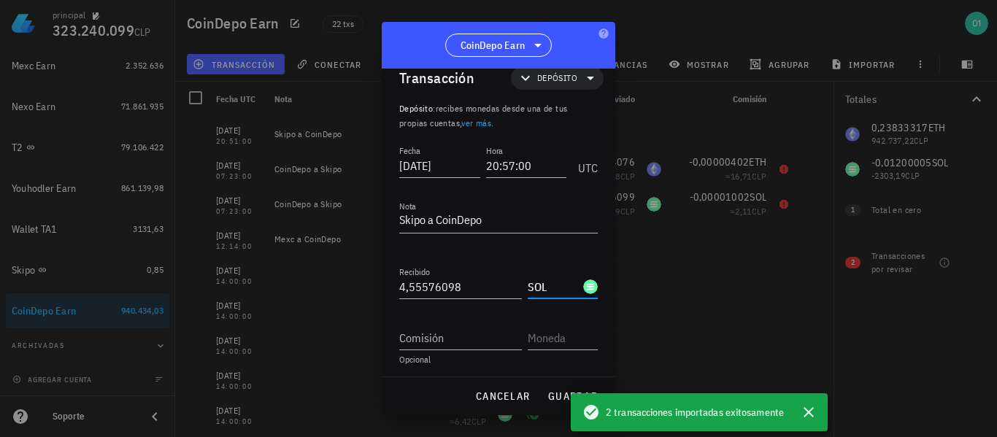
scroll to position [23, 0]
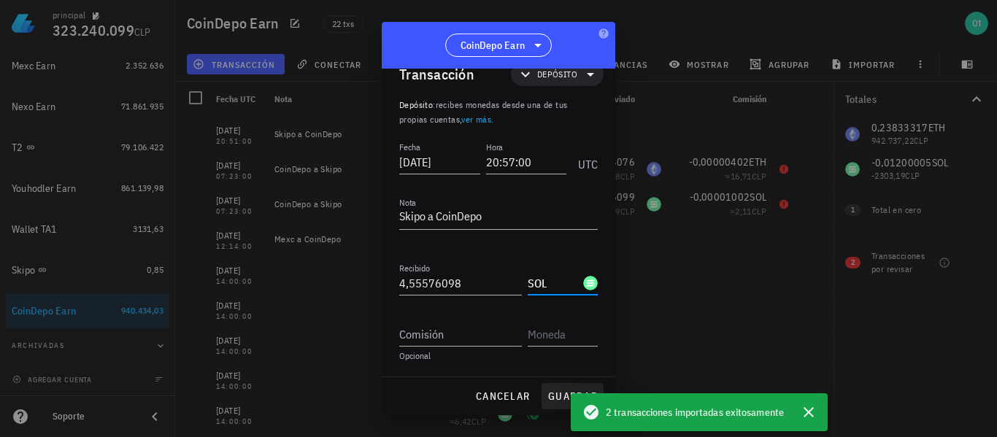
type input "SOL"
click at [556, 396] on span "guardar" at bounding box center [572, 396] width 50 height 13
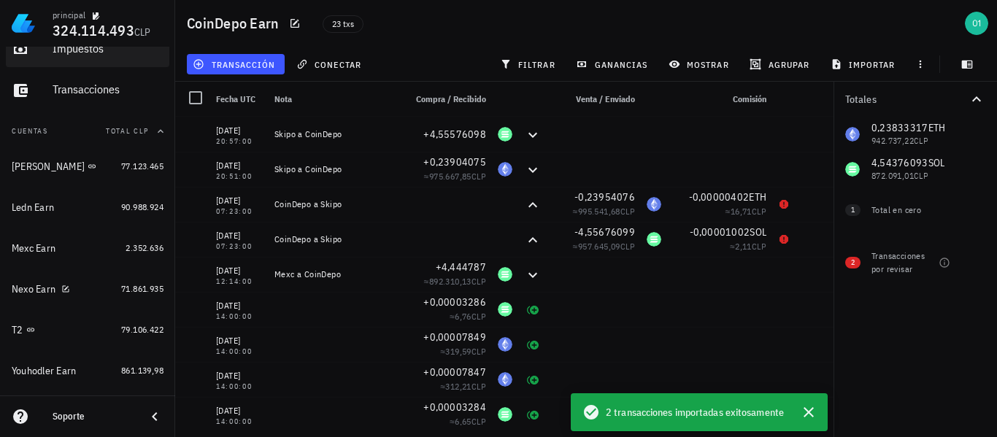
scroll to position [0, 0]
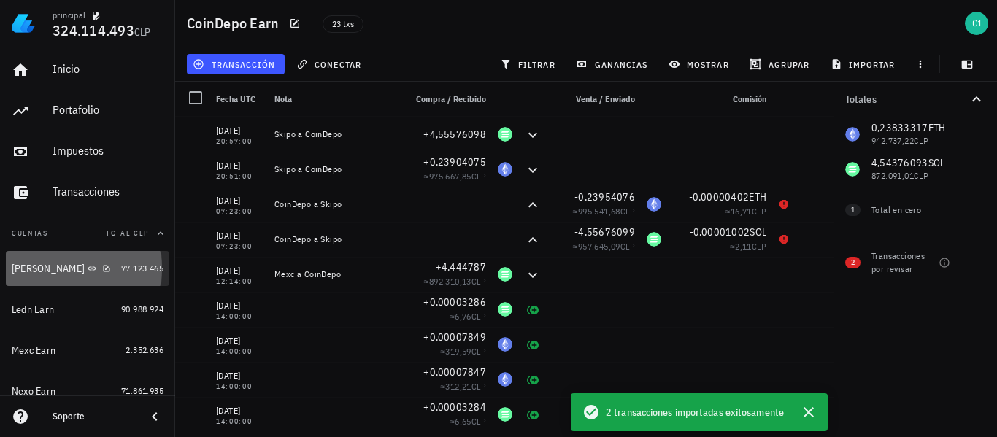
click at [26, 269] on div "[PERSON_NAME]" at bounding box center [48, 269] width 73 height 12
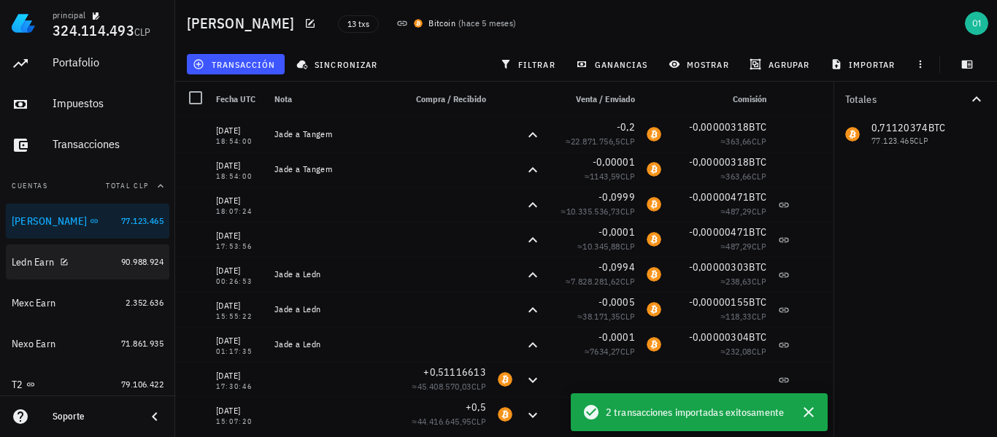
scroll to position [73, 0]
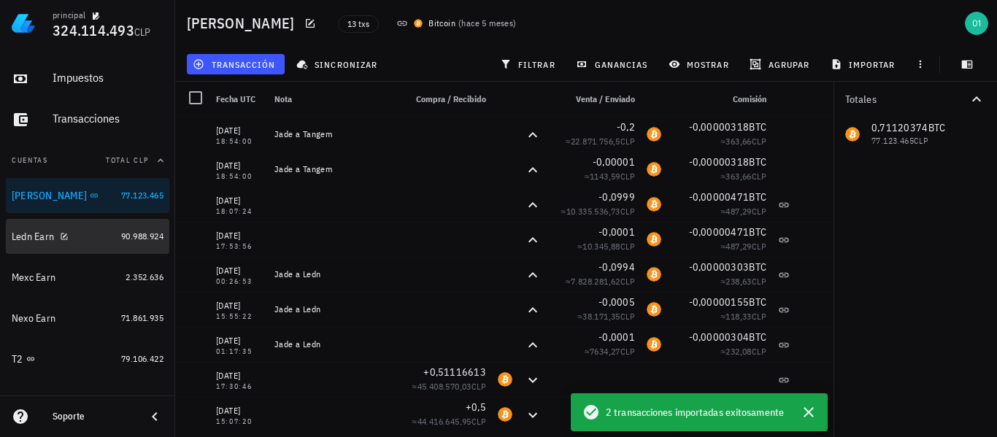
click at [27, 234] on div "Ledn Earn" at bounding box center [33, 237] width 42 height 12
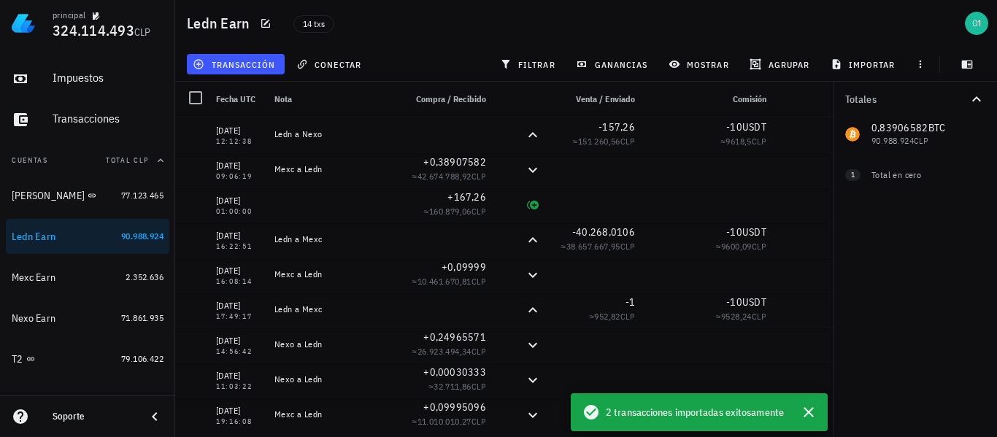
scroll to position [146, 0]
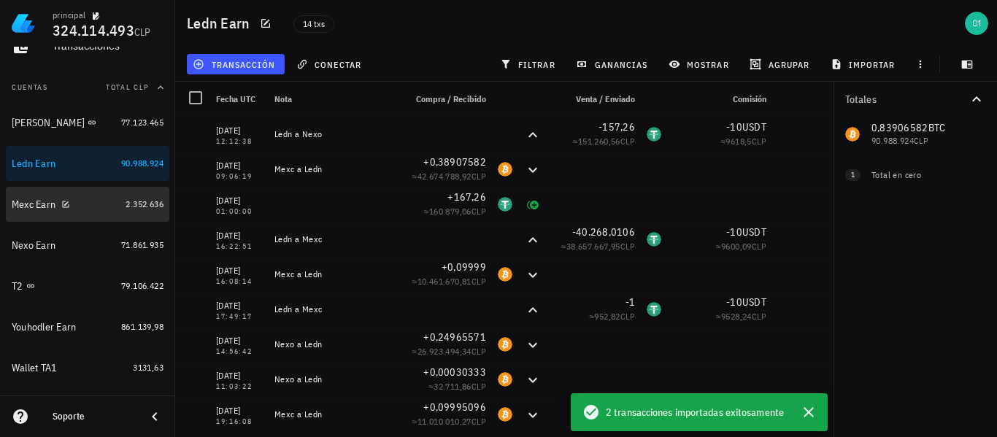
click at [32, 206] on div "Mexc Earn" at bounding box center [34, 204] width 44 height 12
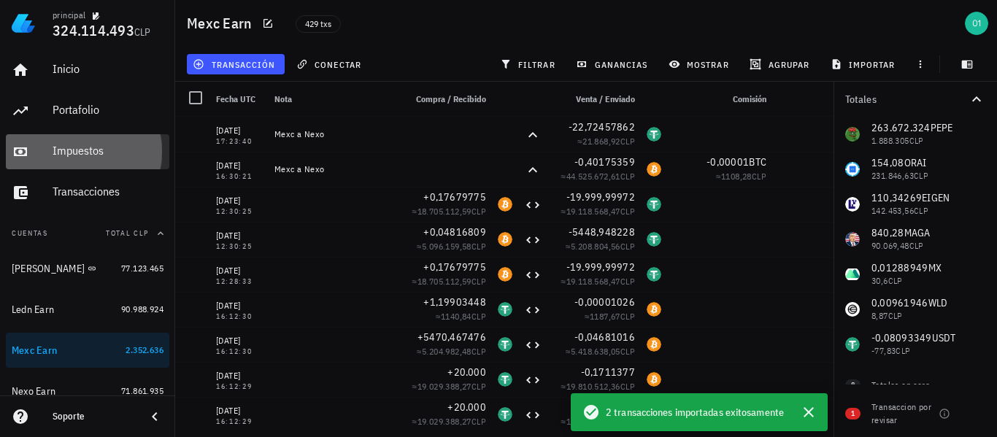
click at [53, 161] on div "Impuestos" at bounding box center [108, 151] width 111 height 33
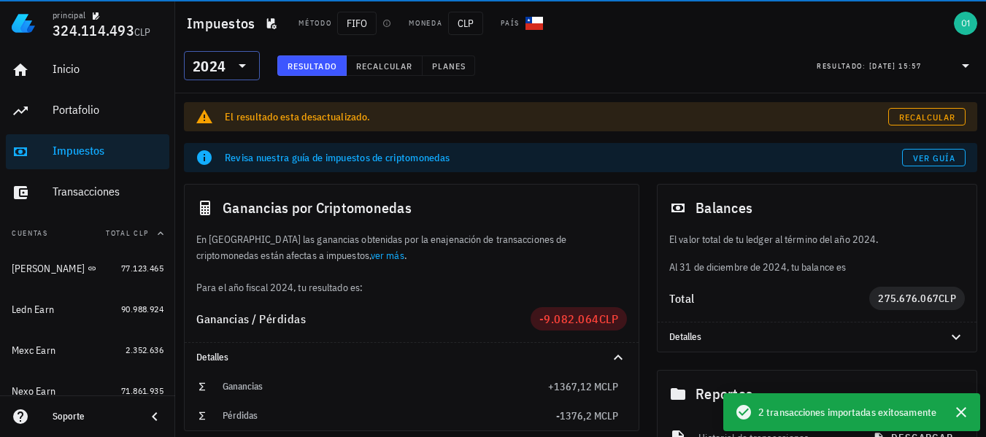
click at [236, 64] on icon at bounding box center [243, 66] width 18 height 18
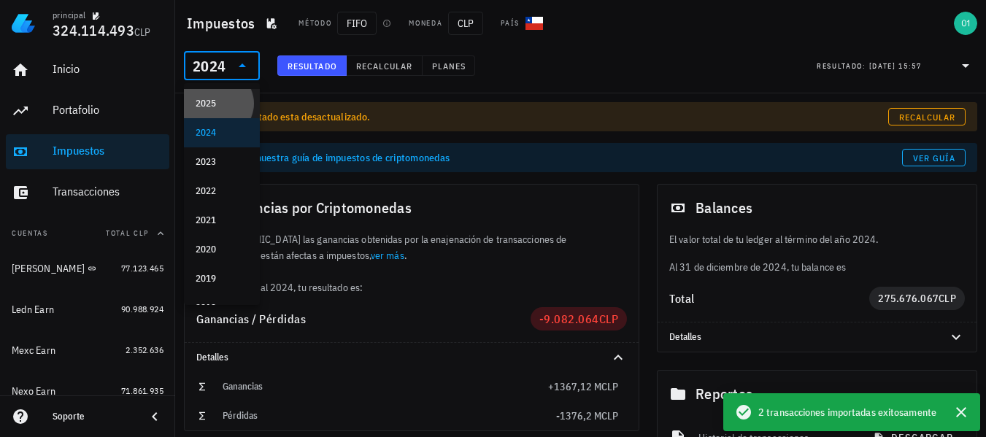
click at [200, 105] on div "2025" at bounding box center [222, 104] width 53 height 12
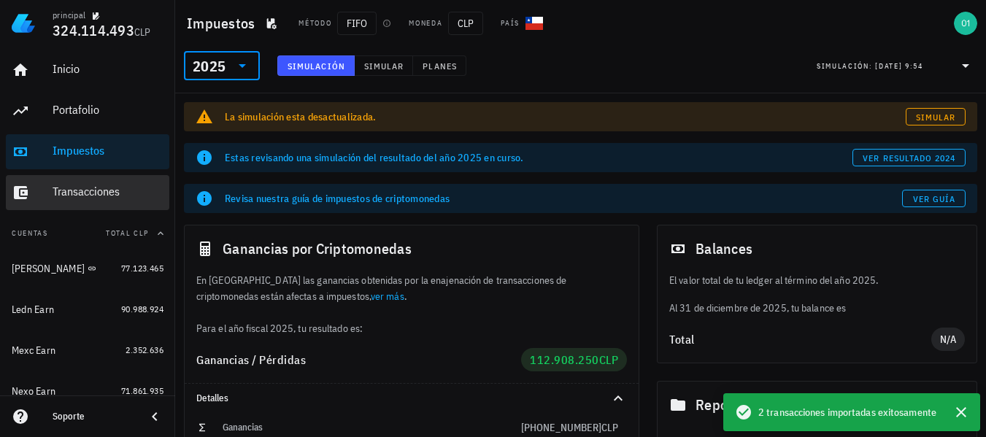
click at [36, 192] on link "Transacciones" at bounding box center [87, 192] width 163 height 35
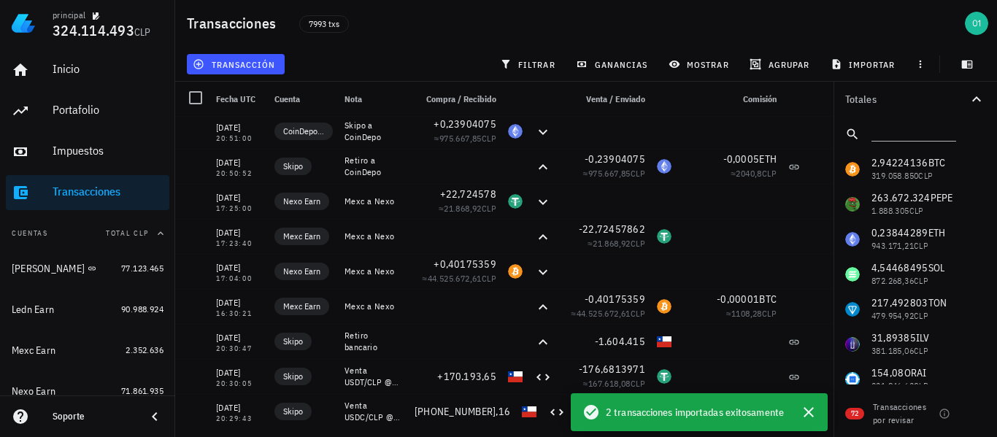
scroll to position [146, 0]
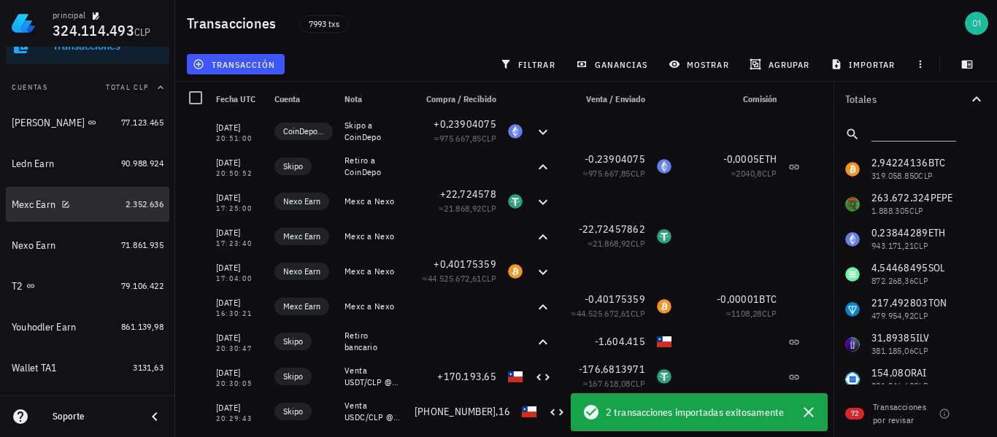
click at [35, 208] on div "Mexc Earn" at bounding box center [34, 204] width 44 height 12
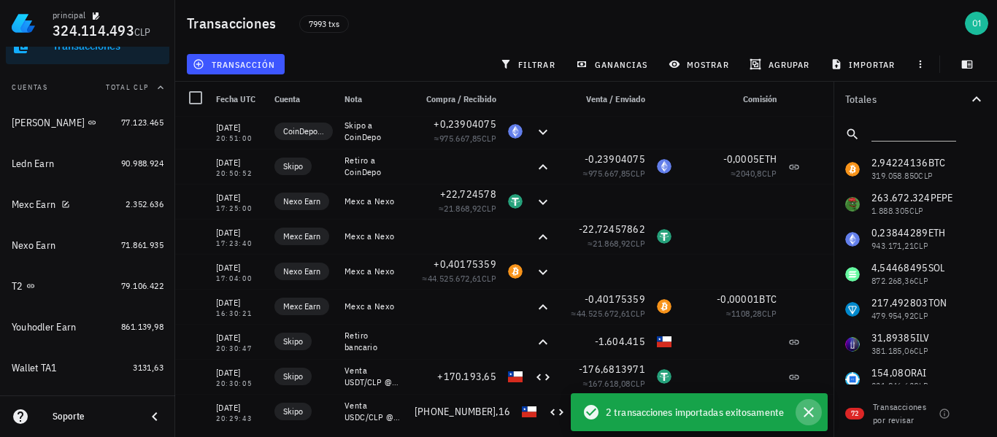
click at [807, 411] on icon "button" at bounding box center [808, 412] width 10 height 10
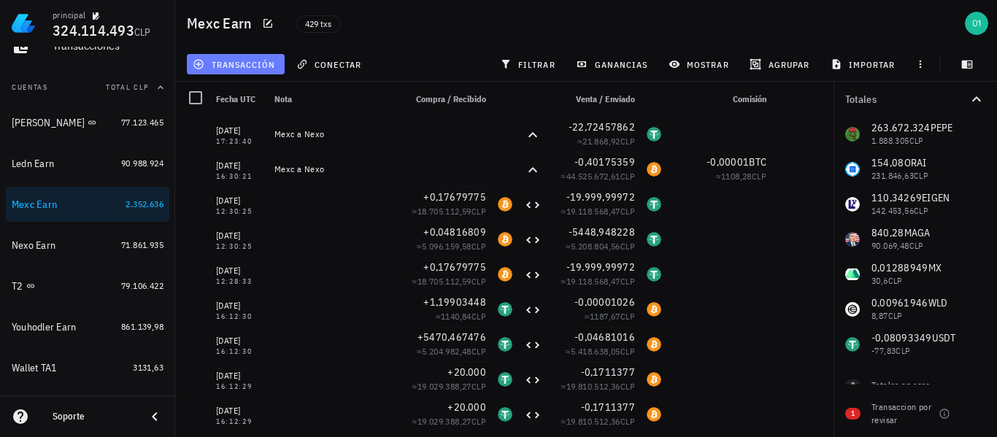
click at [270, 66] on span "transacción" at bounding box center [236, 64] width 80 height 12
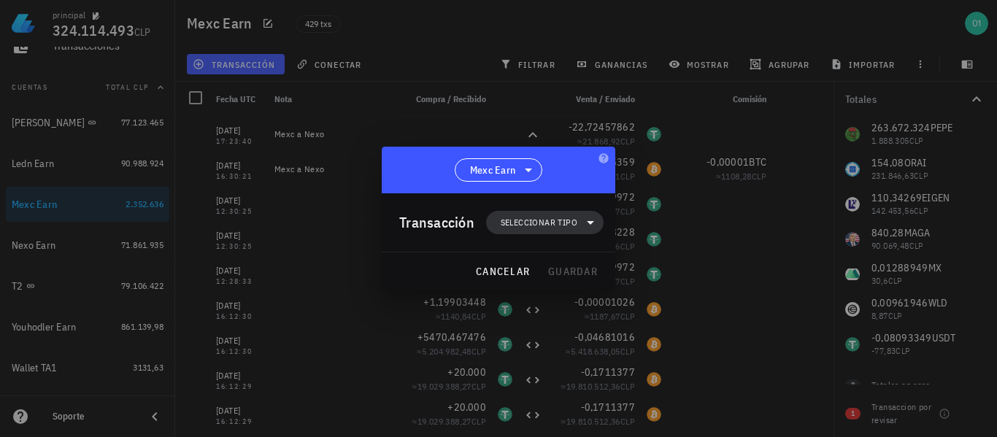
click at [545, 223] on span "Seleccionar tipo" at bounding box center [539, 222] width 77 height 15
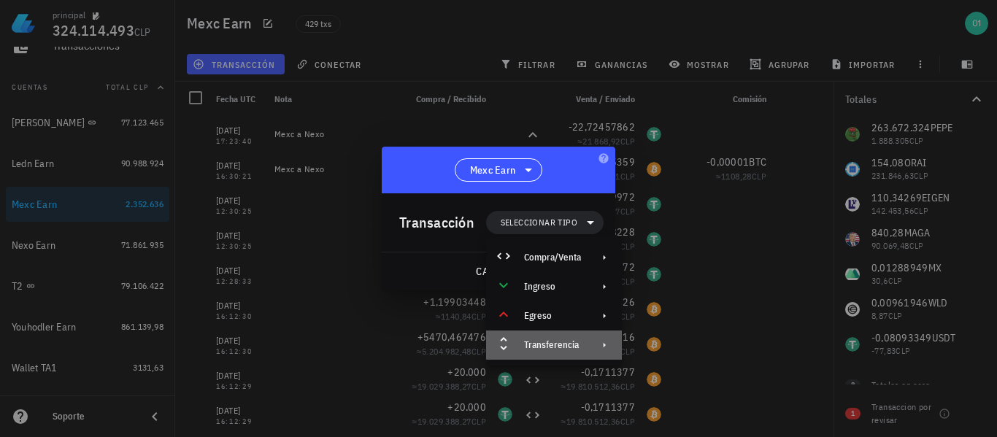
click at [579, 354] on div "Transferencia" at bounding box center [554, 345] width 136 height 29
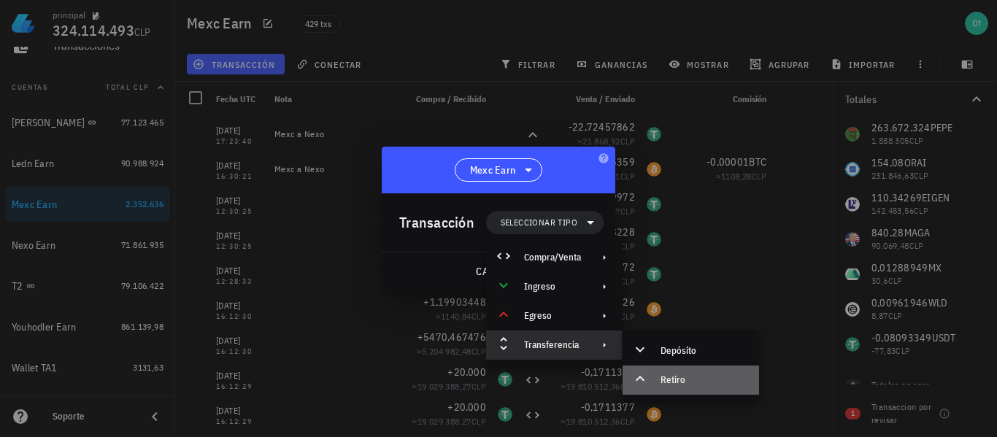
click at [681, 378] on div "Retiro" at bounding box center [703, 380] width 87 height 12
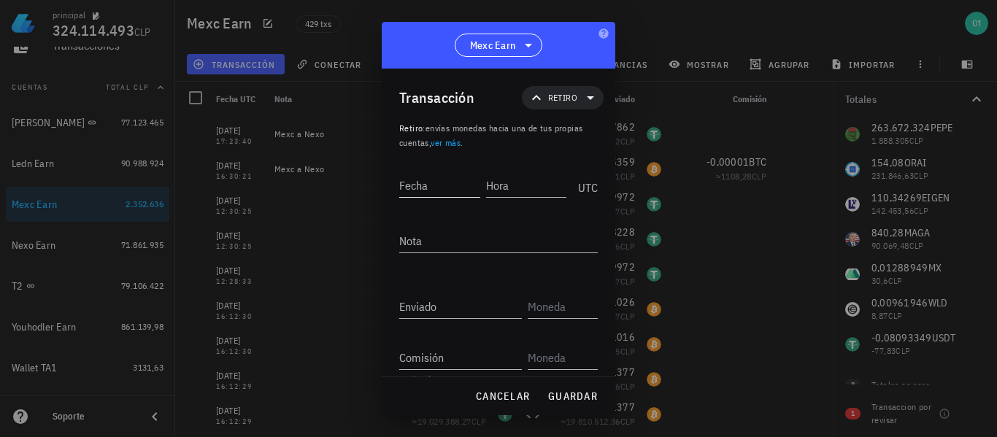
click at [452, 193] on input "Fecha" at bounding box center [439, 185] width 81 height 23
type input "[DATE]"
type input "2"
type input "18:22:40"
type textarea "Mexc a CoinDepo"
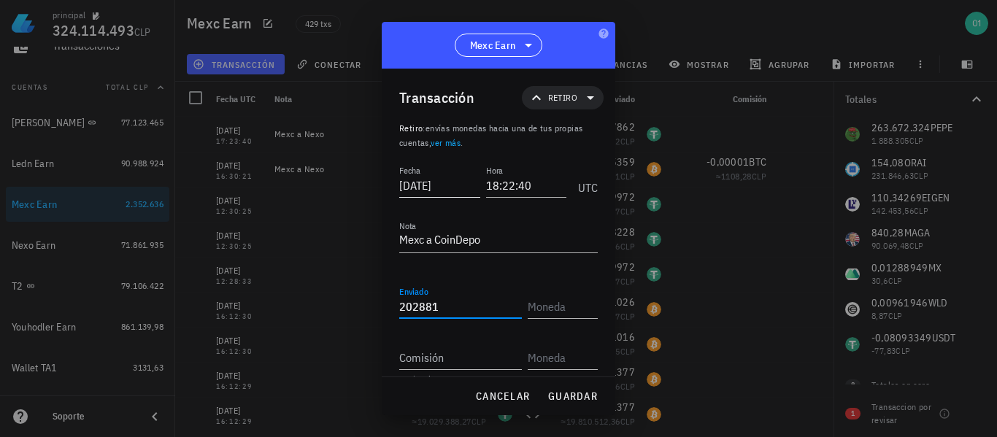
type input "202.881"
type input "PEPE"
type input "222.804"
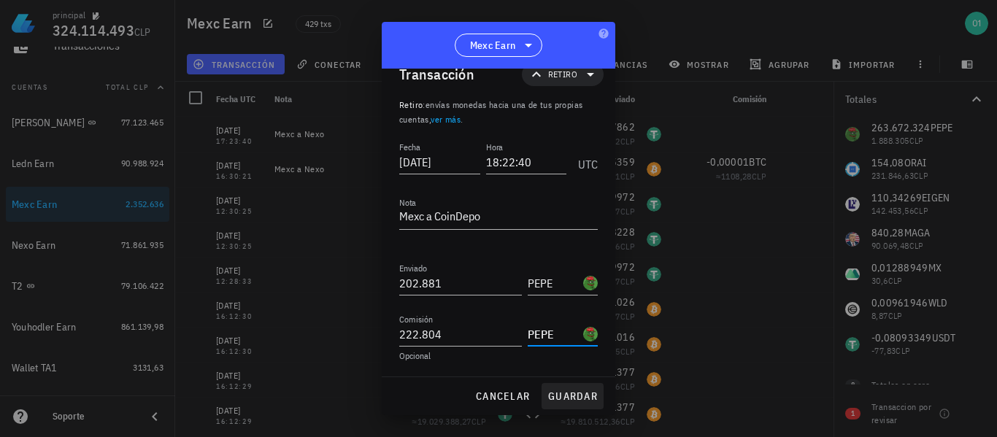
type input "PEPE"
click at [566, 390] on span "guardar" at bounding box center [572, 396] width 50 height 13
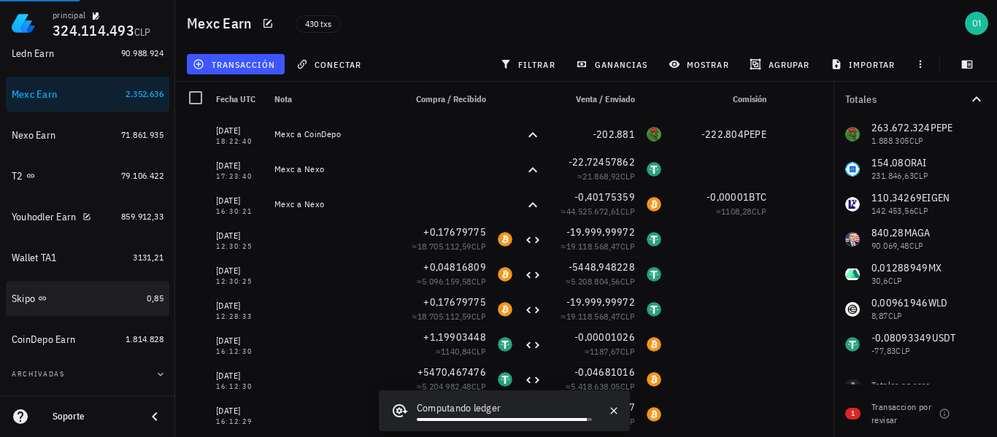
scroll to position [285, 0]
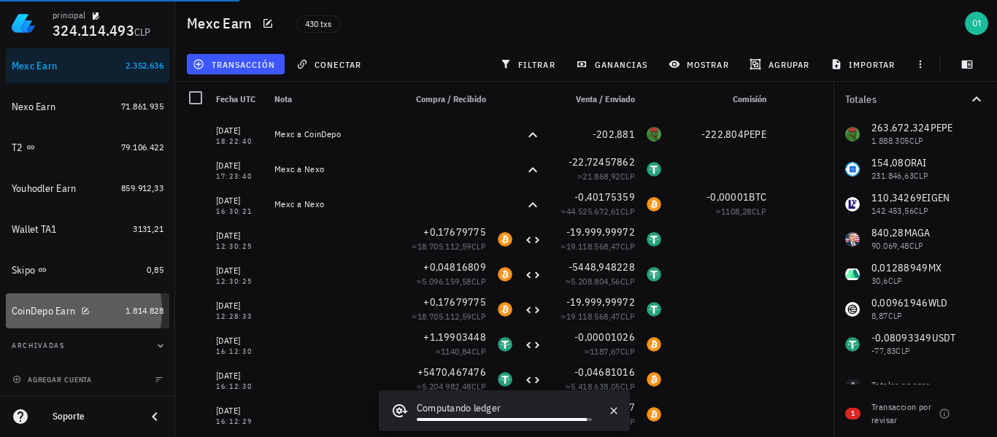
click at [39, 317] on div "CoinDepo Earn" at bounding box center [43, 311] width 63 height 12
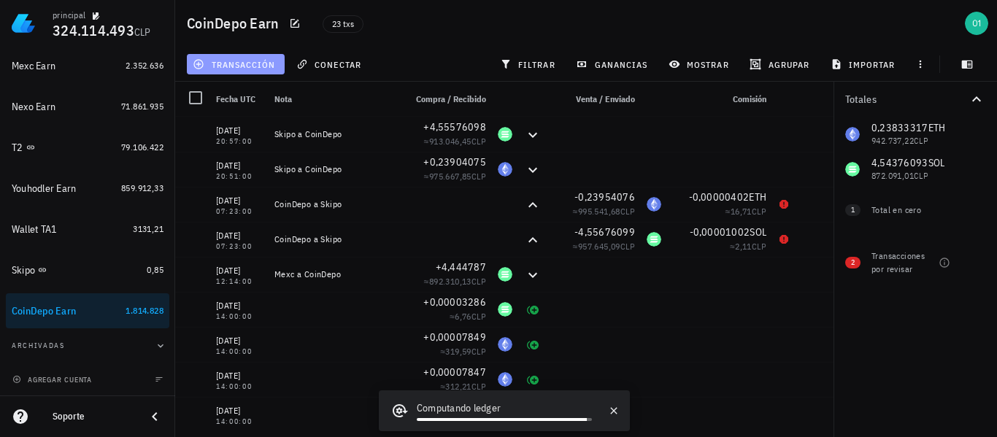
click at [245, 69] on span "transacción" at bounding box center [236, 64] width 80 height 12
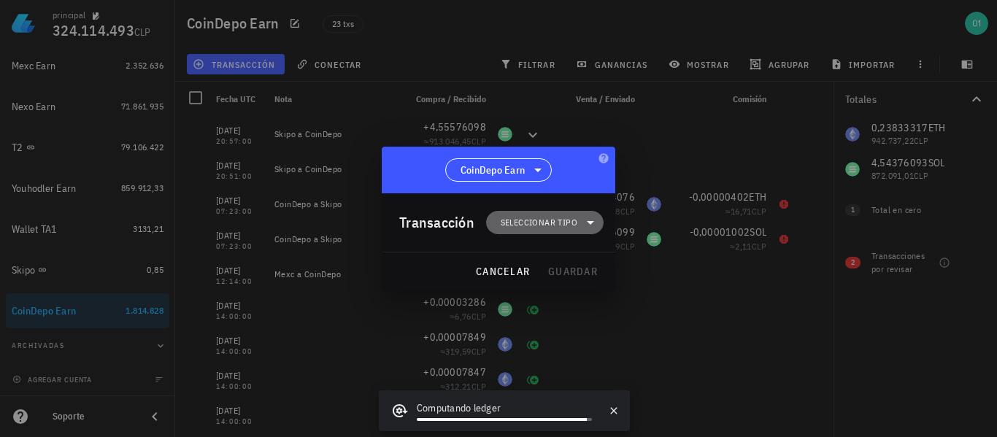
click at [544, 219] on span "Seleccionar tipo" at bounding box center [539, 222] width 77 height 15
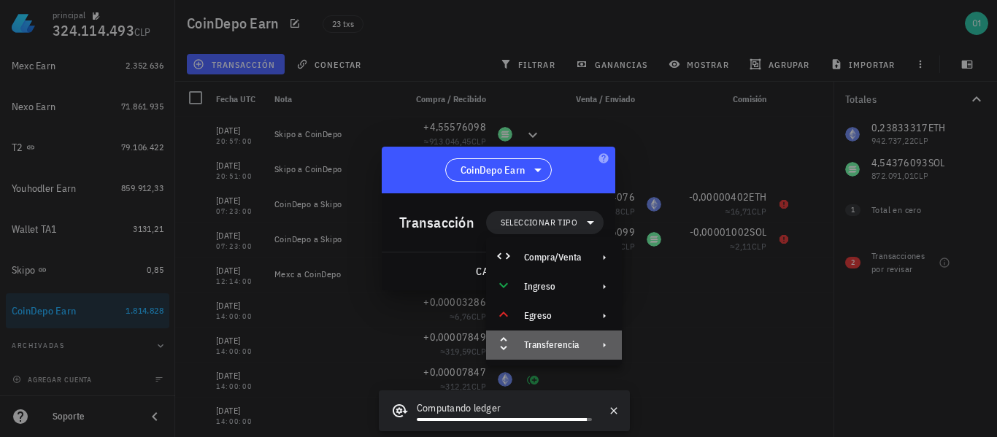
click at [585, 336] on div "Transferencia" at bounding box center [554, 345] width 136 height 29
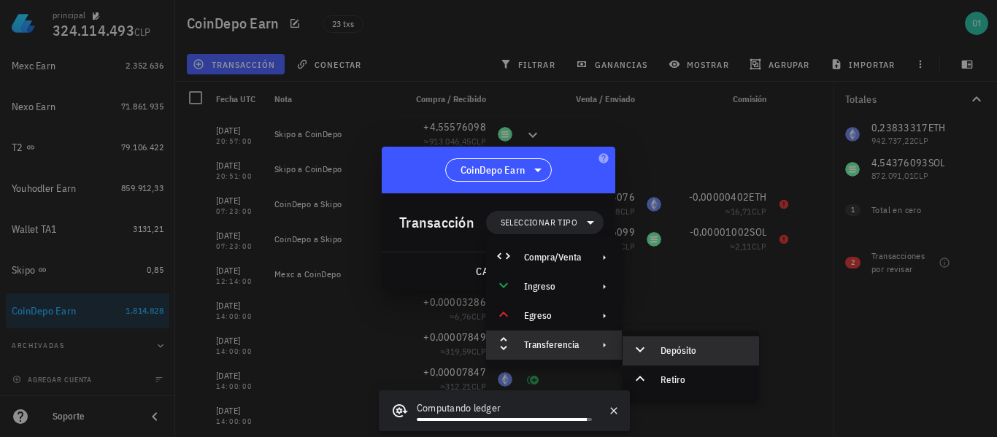
click at [652, 348] on div "Depósito" at bounding box center [690, 350] width 136 height 29
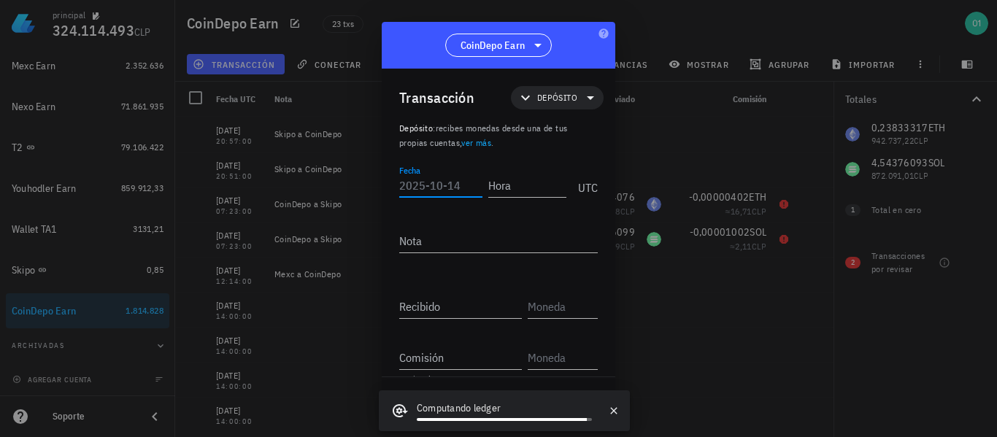
click at [463, 178] on input "Fecha" at bounding box center [440, 185] width 83 height 23
type input "[DATE]"
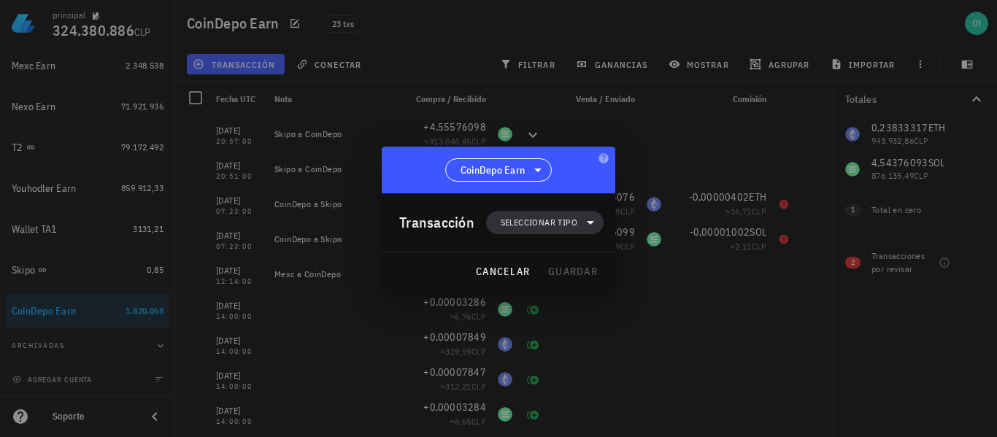
click at [552, 220] on span "Seleccionar tipo" at bounding box center [539, 222] width 77 height 15
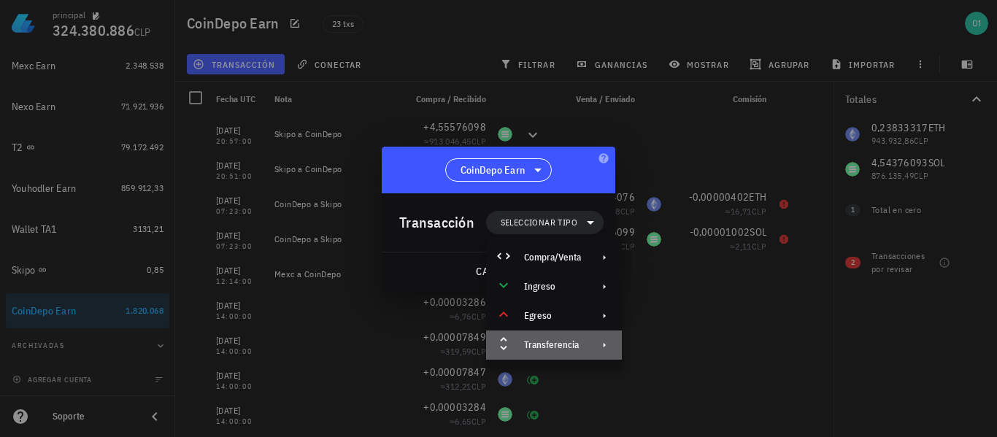
click at [558, 343] on div "Transferencia" at bounding box center [552, 345] width 57 height 12
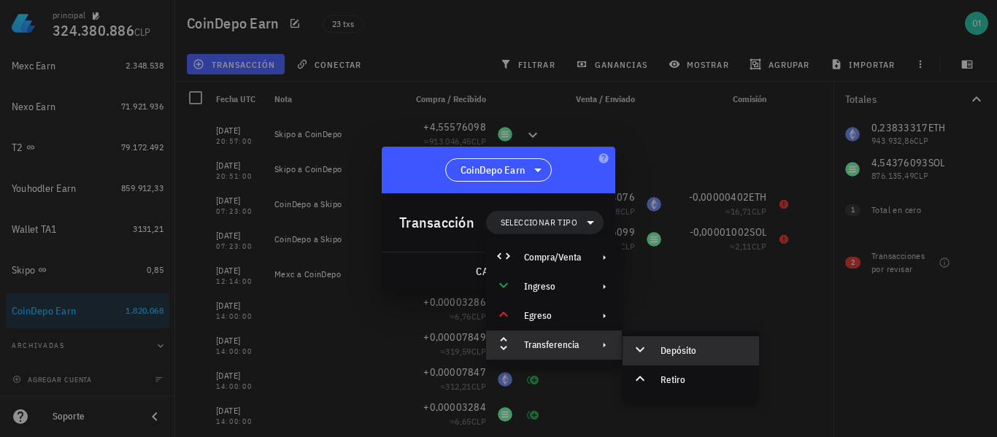
click at [658, 344] on div "Depósito" at bounding box center [690, 350] width 136 height 29
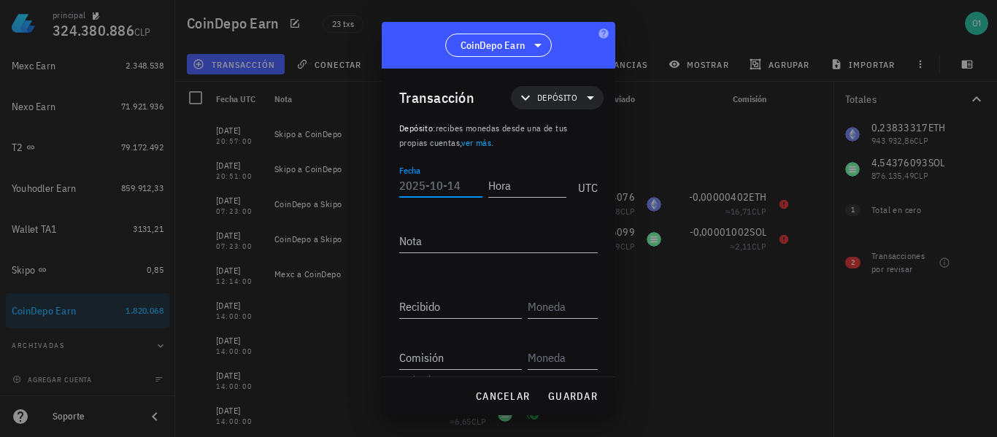
click at [443, 188] on input "Fecha" at bounding box center [440, 185] width 83 height 23
type input "[DATE]"
type input "21:24:00"
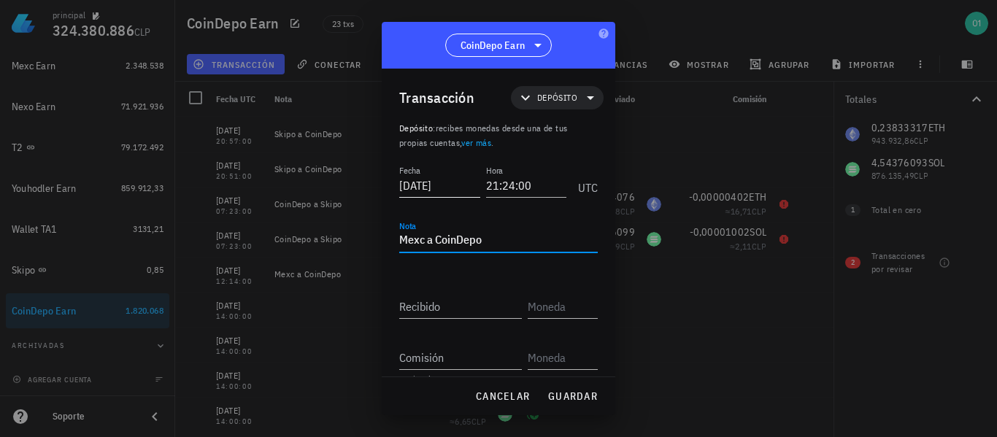
type textarea "Mexc a CoinDepo"
paste input "202881"
type input "202.881"
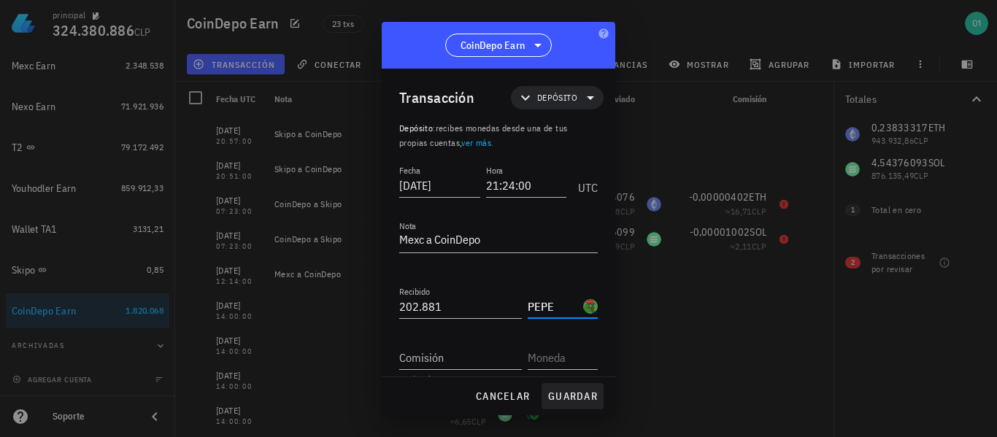
type input "PEPE"
click at [592, 400] on span "guardar" at bounding box center [572, 396] width 50 height 13
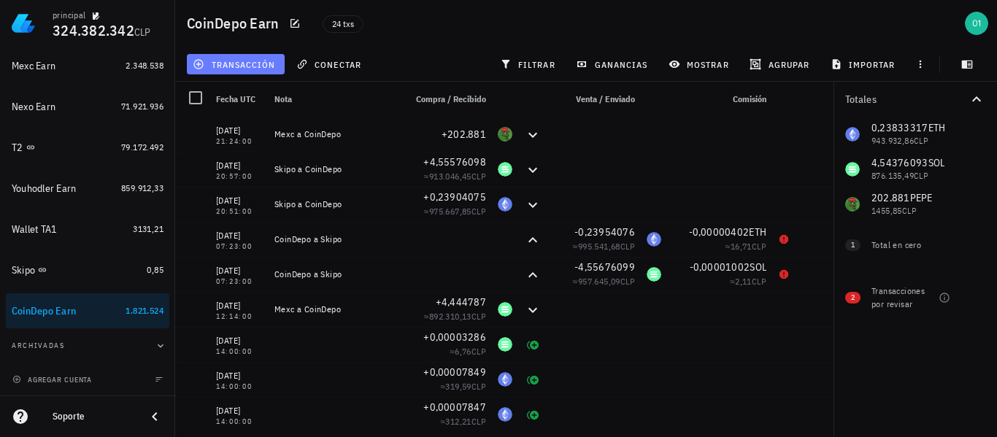
click at [247, 65] on span "transacción" at bounding box center [236, 64] width 80 height 12
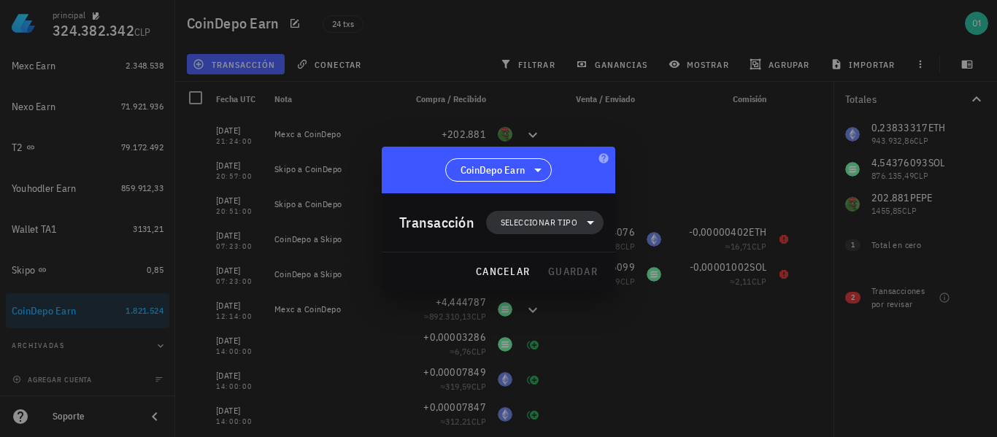
click at [570, 220] on span "Seleccionar tipo" at bounding box center [539, 222] width 77 height 15
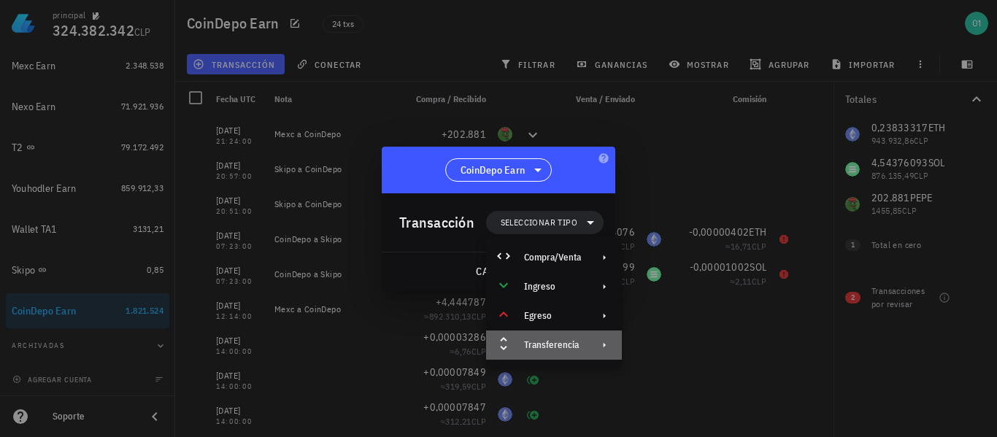
click at [584, 342] on div "Transferencia" at bounding box center [554, 345] width 136 height 29
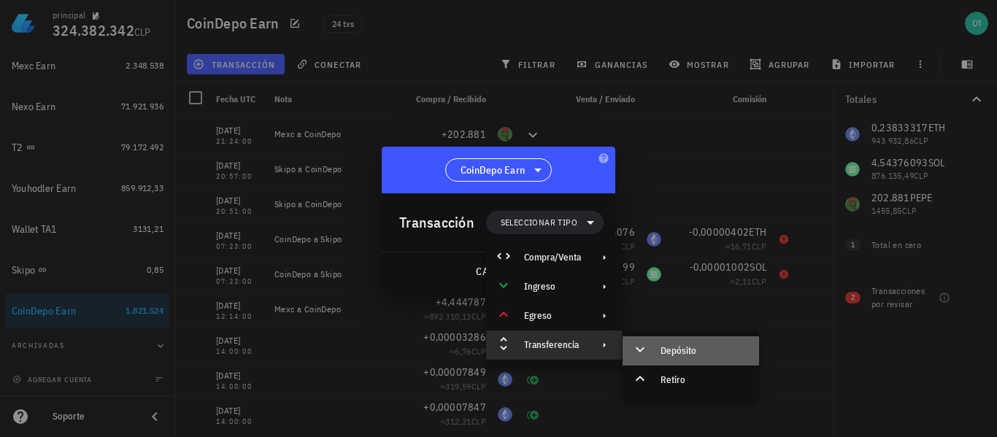
click at [697, 347] on div "Depósito" at bounding box center [703, 351] width 87 height 12
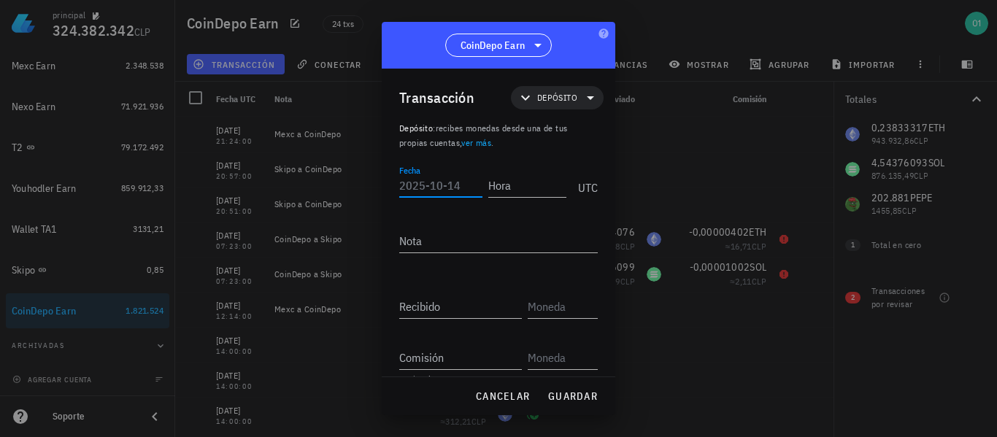
click at [440, 191] on input "Fecha" at bounding box center [440, 185] width 83 height 23
type input "[DATE]"
type input "21:32:00"
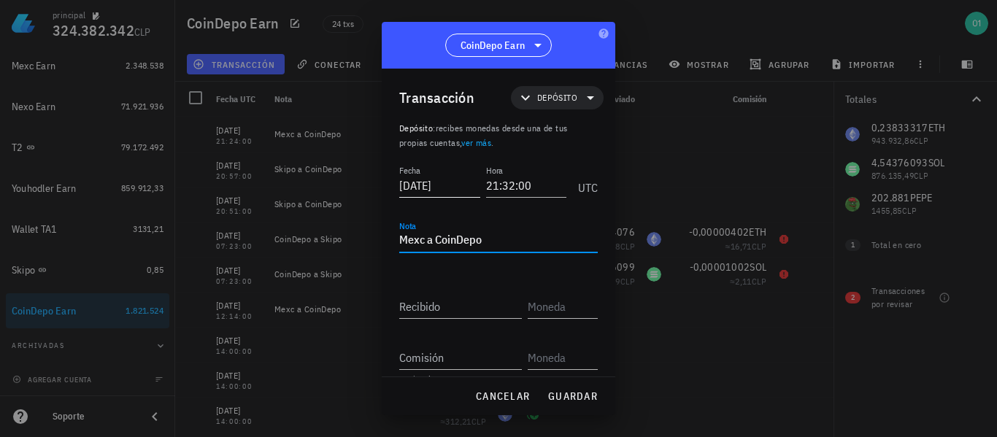
type textarea "Mexc a CoinDepo"
paste input "90071992,5474099"
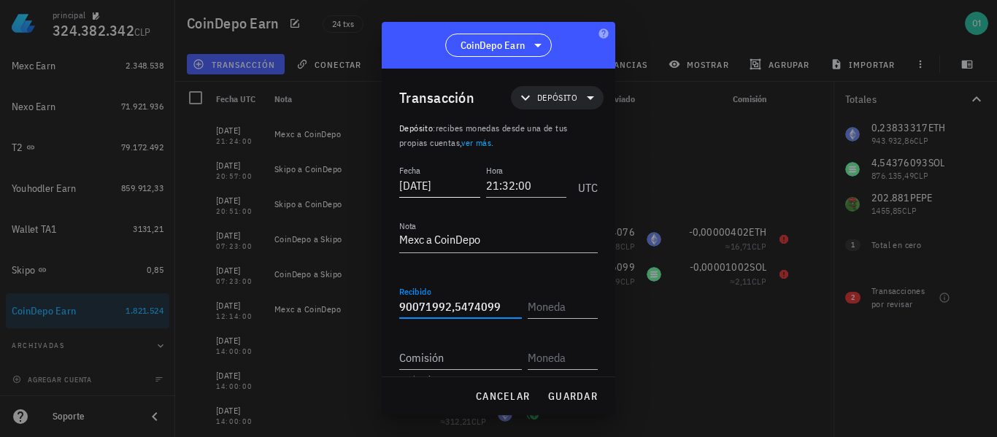
type input "90.071.992,5474099"
type input "PEPE"
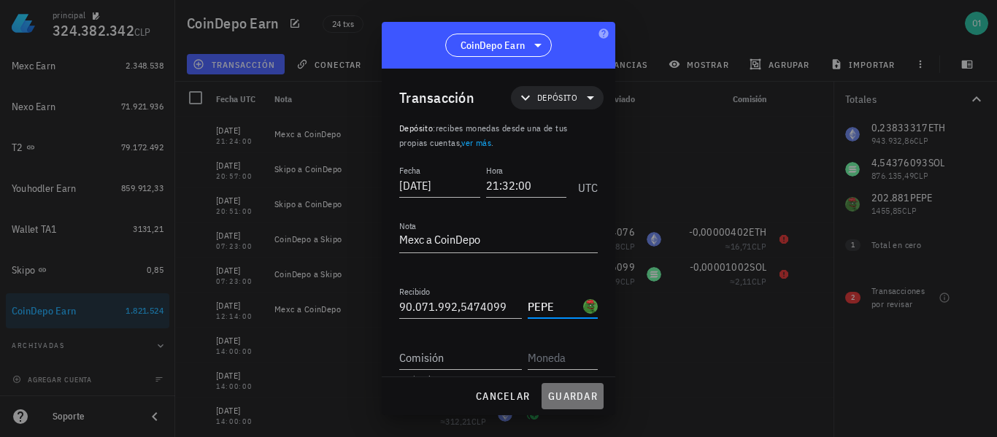
click at [575, 407] on button "guardar" at bounding box center [572, 396] width 62 height 26
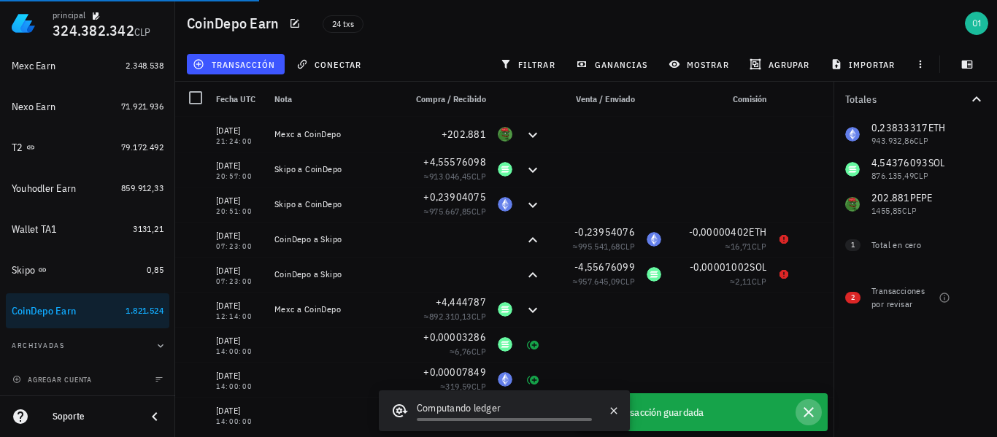
click at [809, 415] on icon "button" at bounding box center [809, 413] width 18 height 18
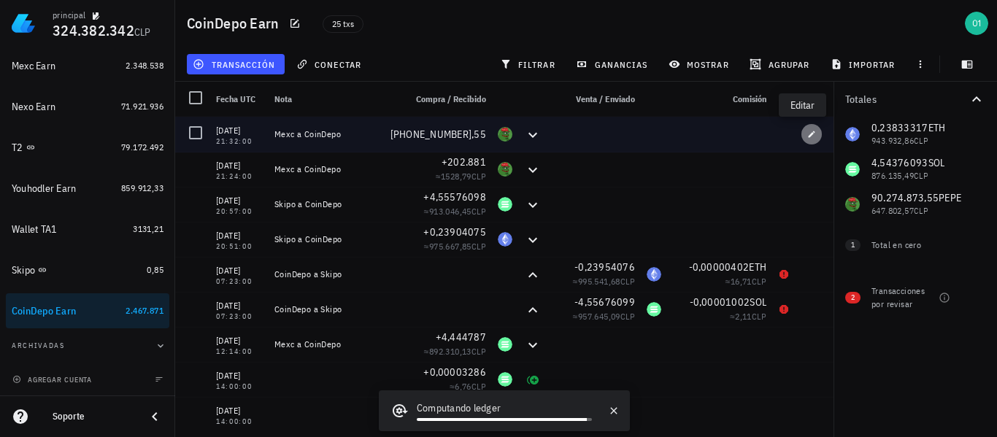
click at [801, 140] on button "button" at bounding box center [811, 134] width 20 height 20
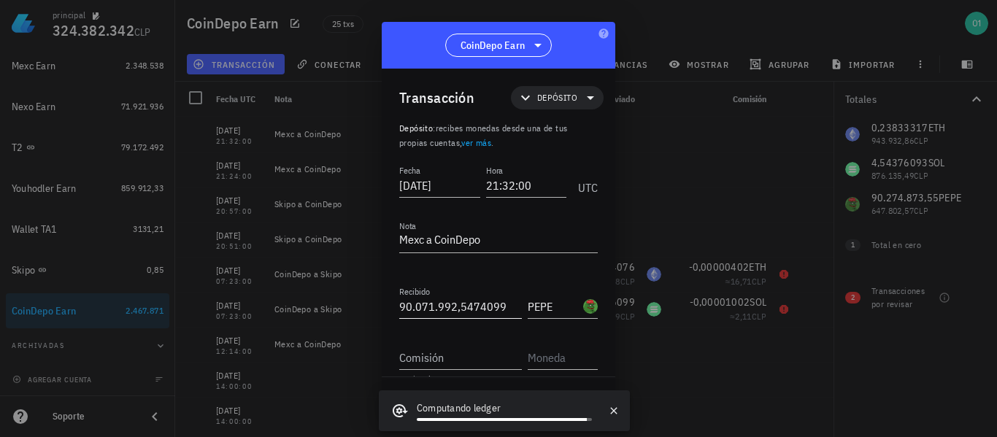
type input "90071992,5474099"
drag, startPoint x: 508, startPoint y: 305, endPoint x: 352, endPoint y: 320, distance: 156.1
click at [352, 320] on div "principal 324.382.342 CLP Inicio [GEOGRAPHIC_DATA] Impuestos [GEOGRAPHIC_DATA] …" at bounding box center [498, 218] width 997 height 437
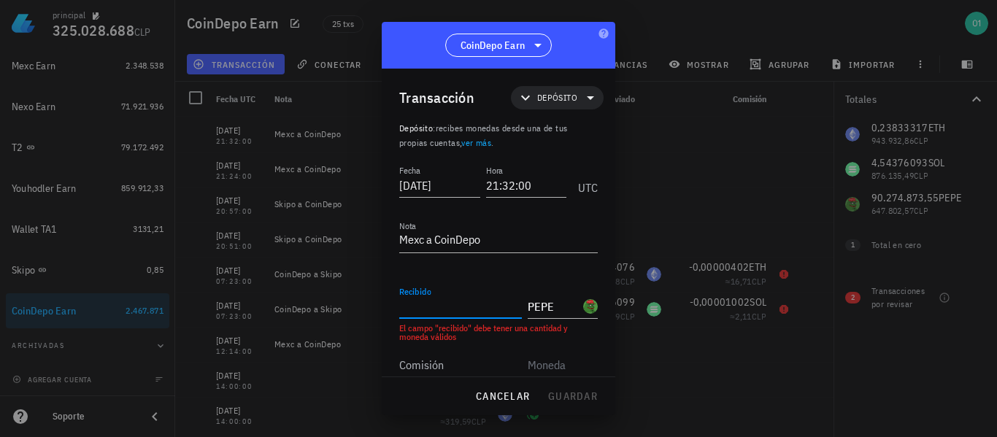
paste input "263023835"
click at [539, 346] on input "text" at bounding box center [561, 357] width 67 height 23
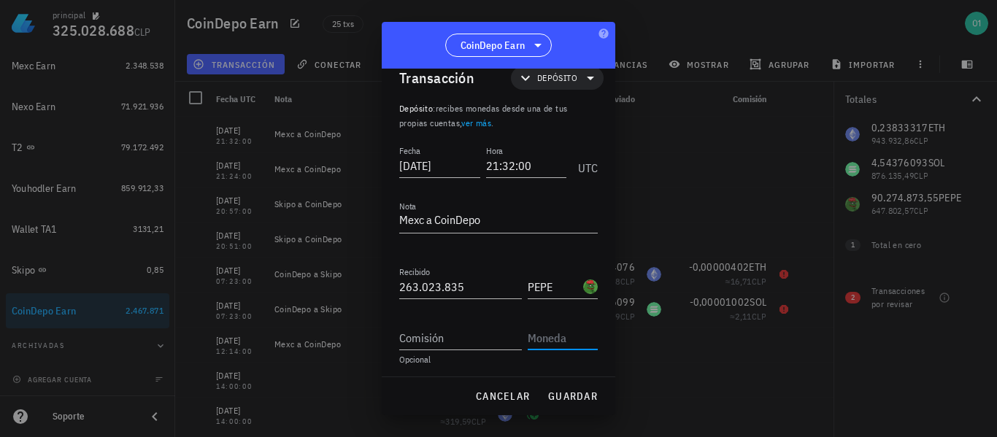
scroll to position [23, 0]
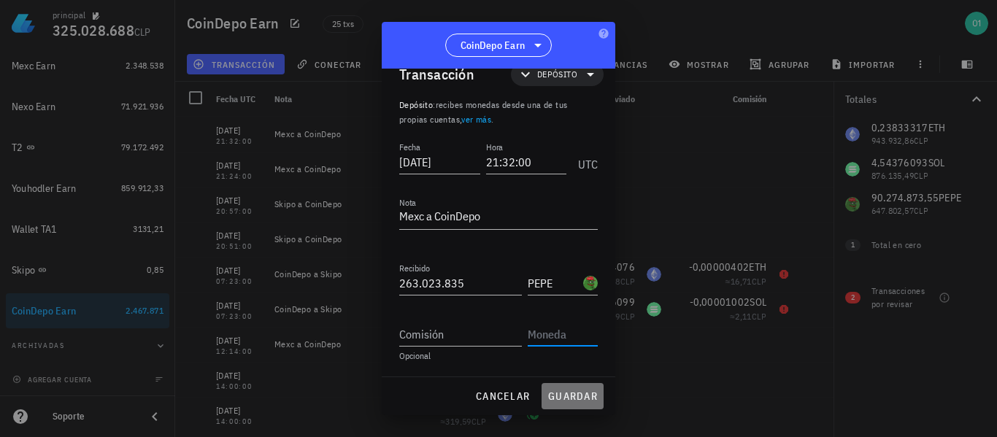
click at [577, 393] on span "guardar" at bounding box center [572, 396] width 50 height 13
type input "90.071.992,5474099"
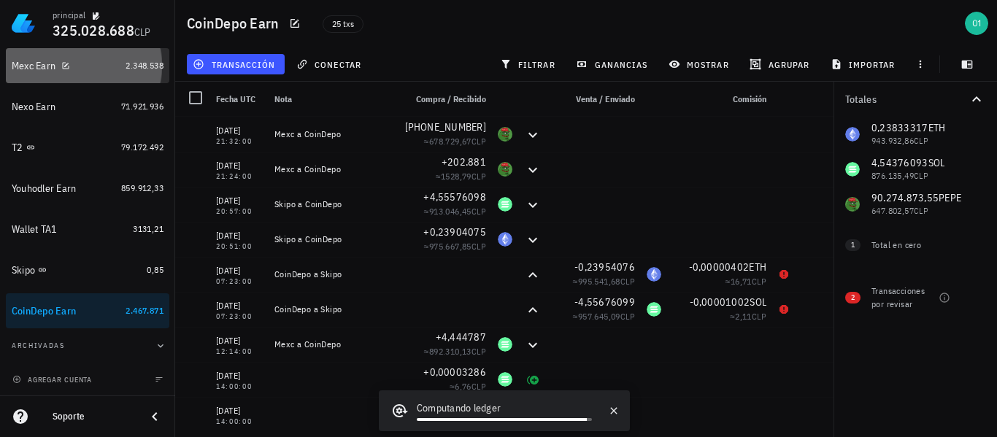
click at [46, 74] on div "Mexc Earn" at bounding box center [66, 65] width 108 height 31
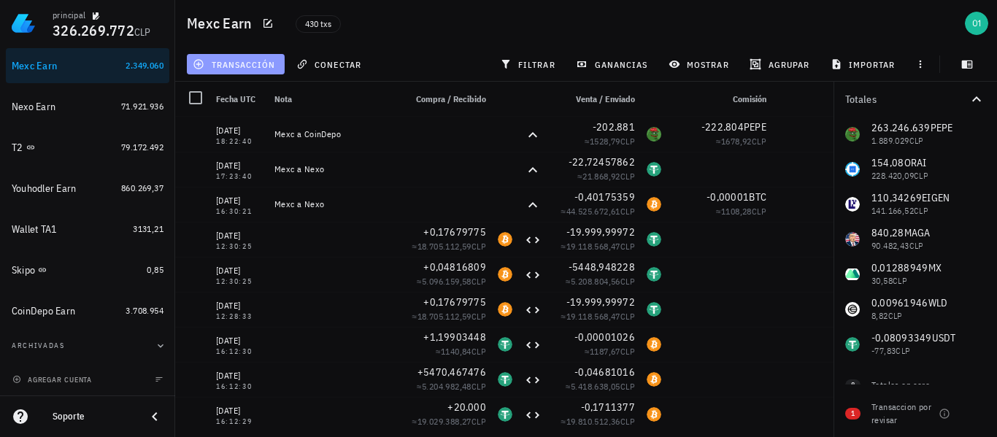
click at [262, 64] on span "transacción" at bounding box center [236, 64] width 80 height 12
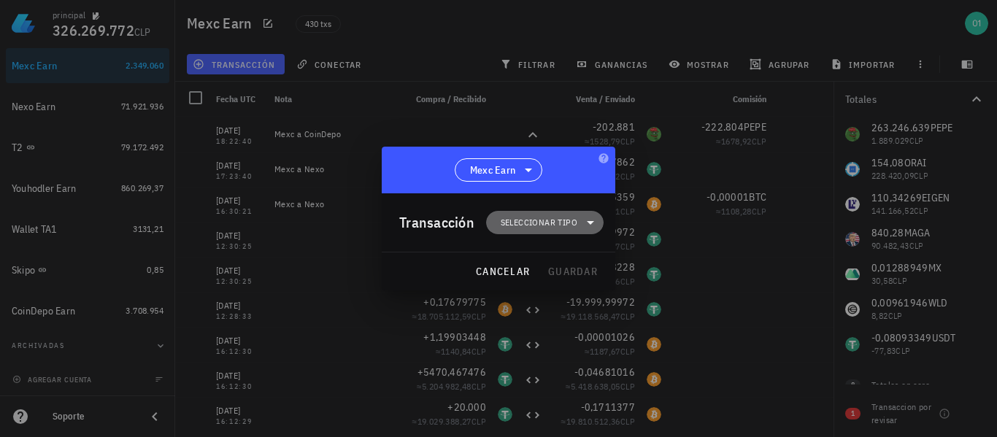
click at [585, 227] on icon at bounding box center [591, 223] width 18 height 18
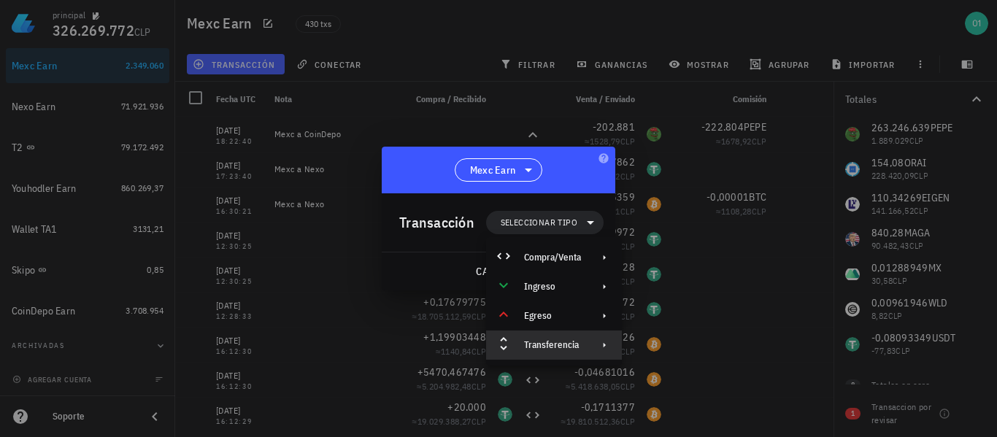
click at [593, 345] on div at bounding box center [602, 345] width 18 height 12
drag, startPoint x: 693, startPoint y: 375, endPoint x: 677, endPoint y: 362, distance: 20.7
click at [693, 376] on div "Retiro" at bounding box center [703, 380] width 87 height 12
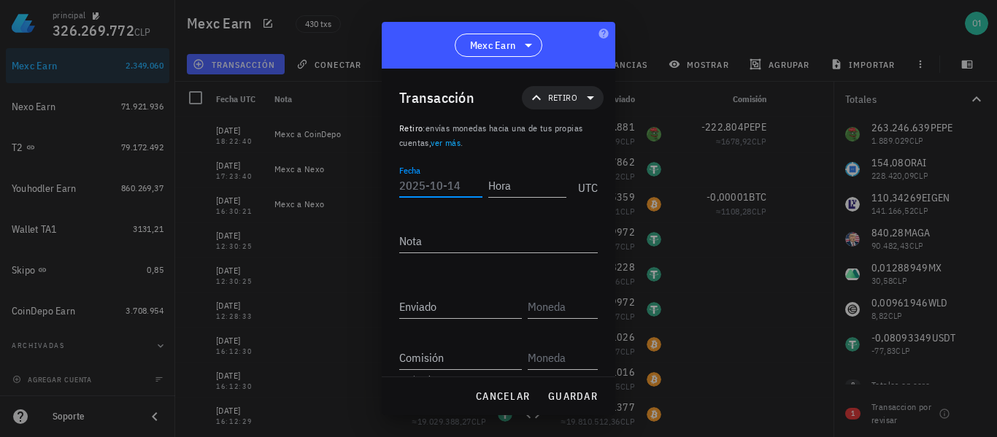
click at [417, 180] on div "Fecha" at bounding box center [440, 185] width 83 height 23
type input "[DATE]"
type input "18:22:40"
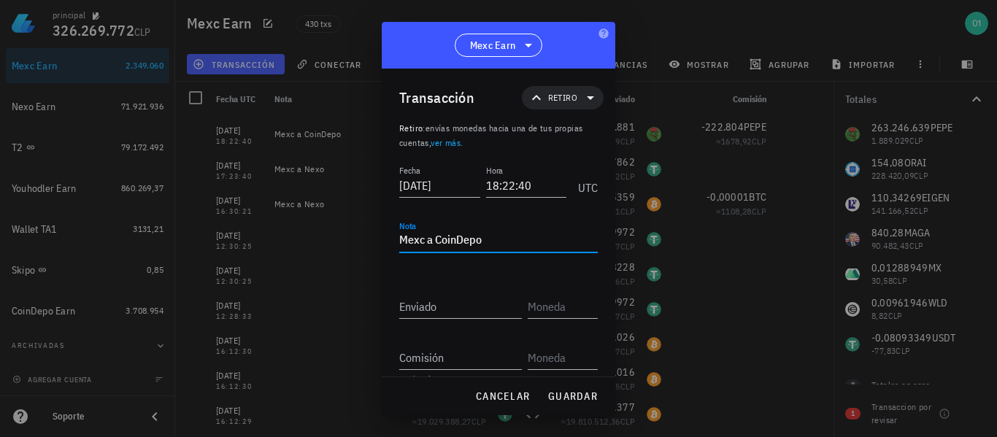
type textarea "Mexc a CoinDepo"
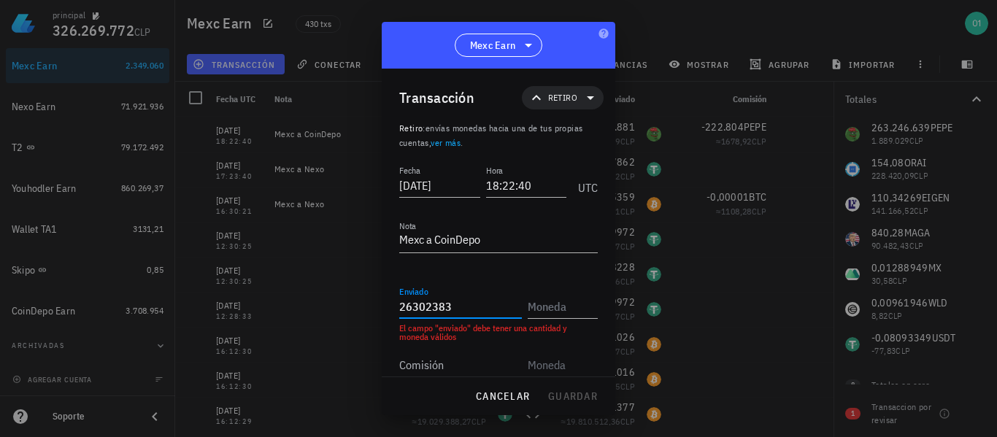
type input "26.302.383"
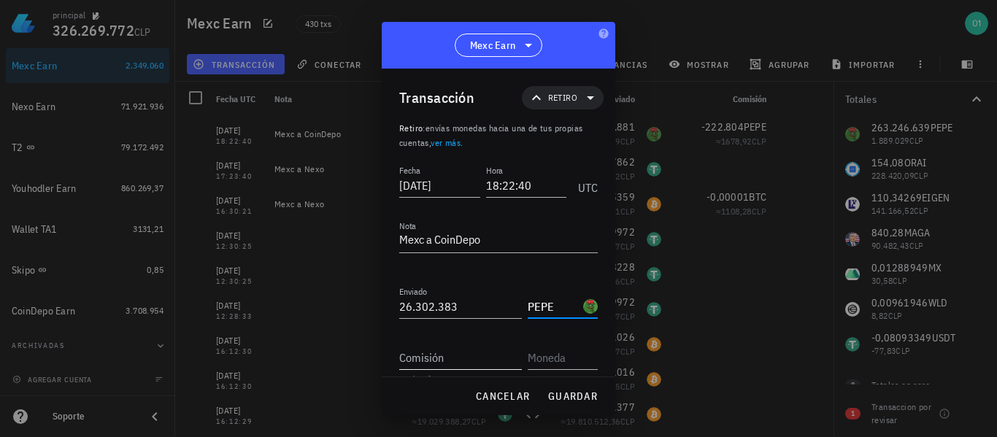
type input "PEPE"
click at [471, 358] on input "Comisión" at bounding box center [460, 357] width 123 height 23
type input "222.804"
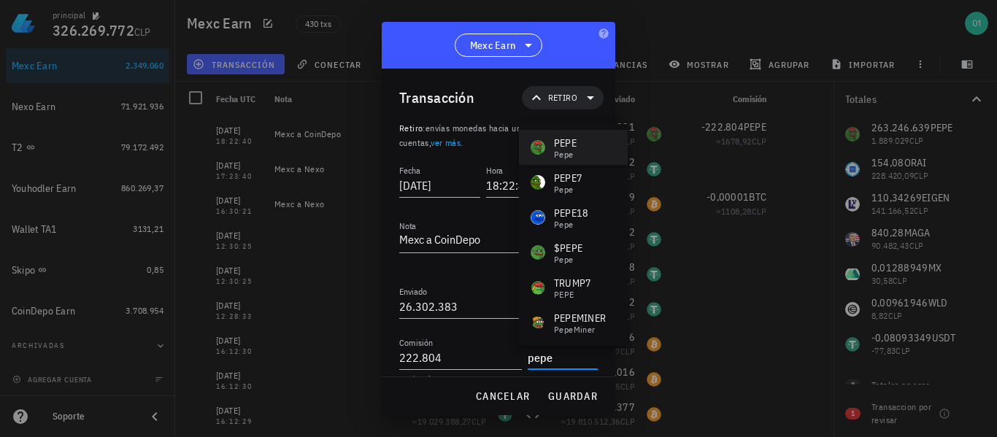
click at [601, 149] on div "[PERSON_NAME]" at bounding box center [573, 147] width 109 height 35
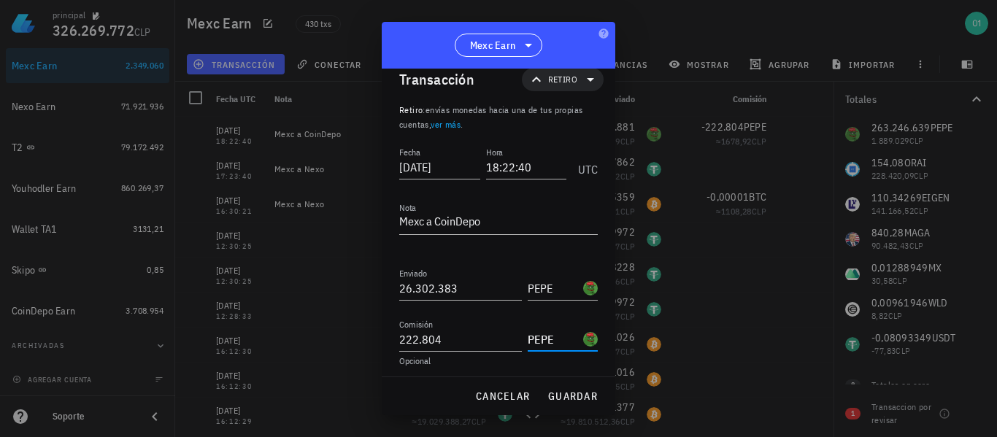
scroll to position [23, 0]
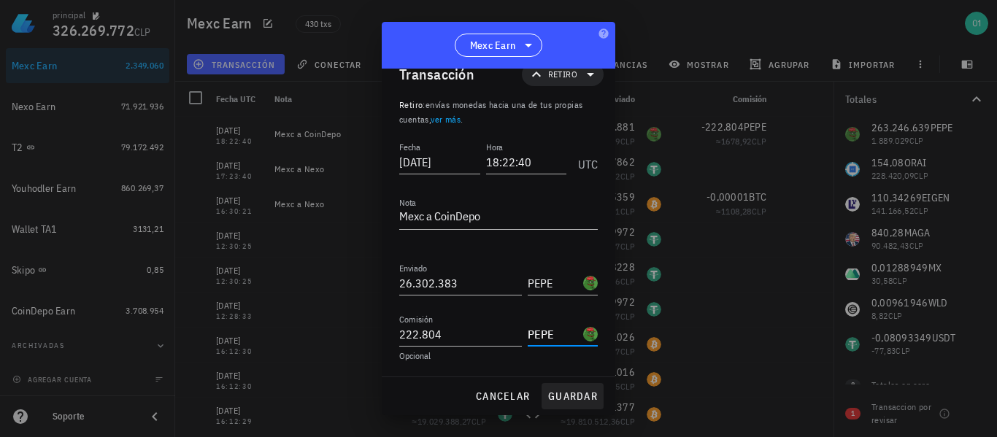
type input "PEPE"
click at [571, 387] on button "guardar" at bounding box center [572, 396] width 62 height 26
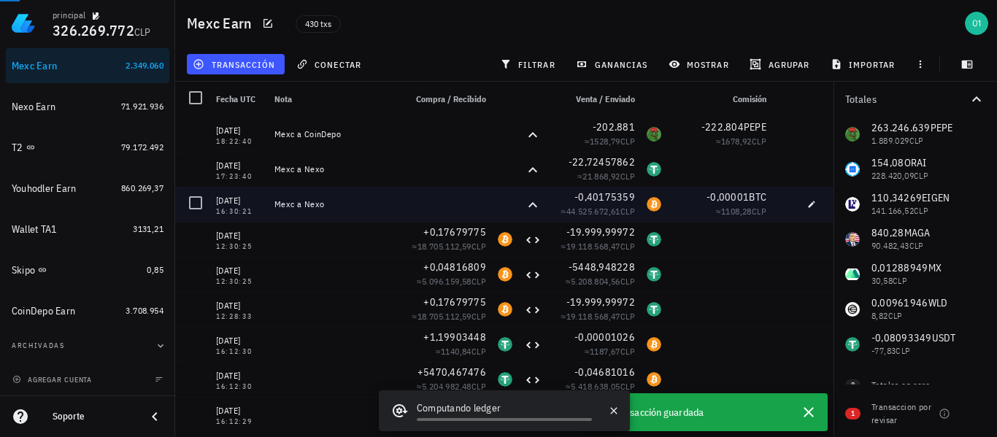
scroll to position [0, 0]
